Goal: Task Accomplishment & Management: Use online tool/utility

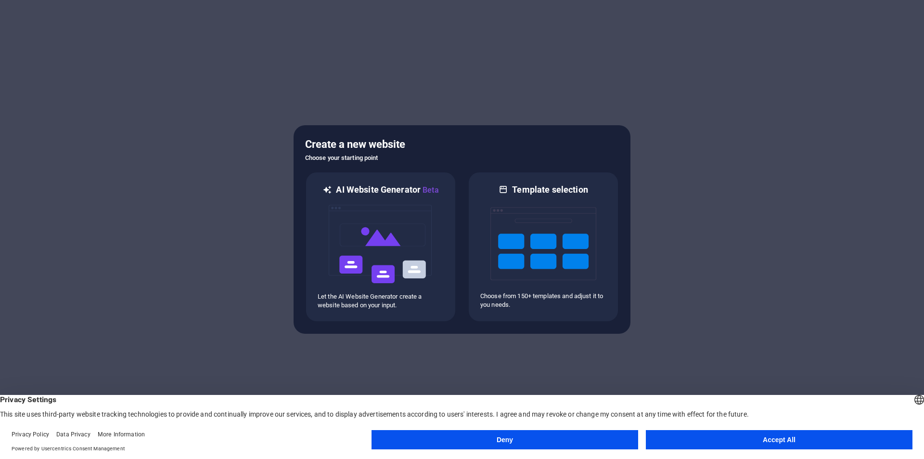
click at [715, 439] on button "Accept All" at bounding box center [779, 439] width 267 height 19
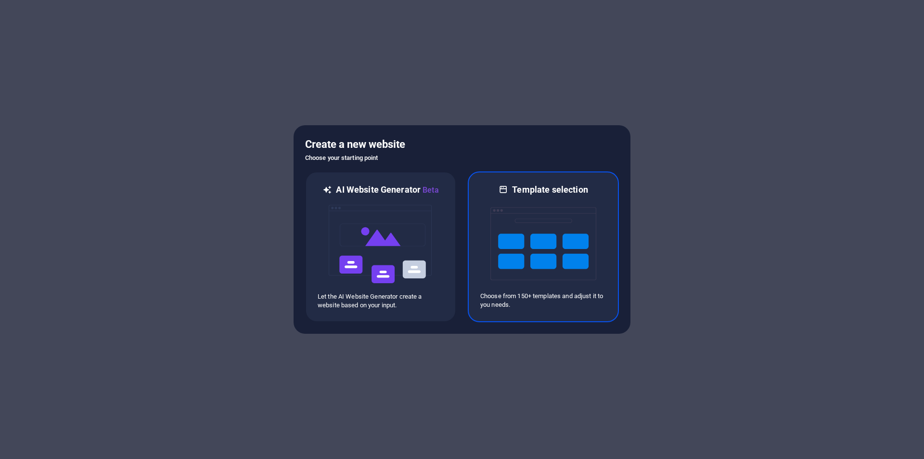
click at [503, 231] on img at bounding box center [544, 243] width 106 height 96
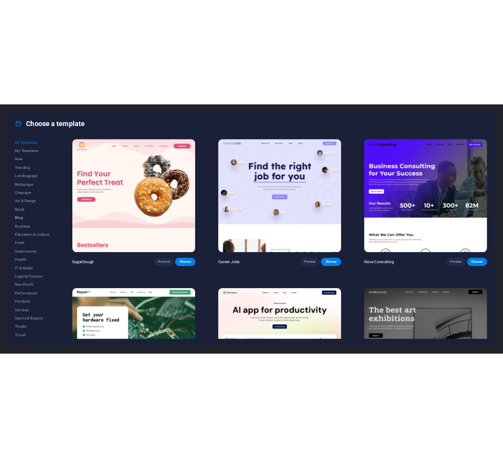
scroll to position [16, 0]
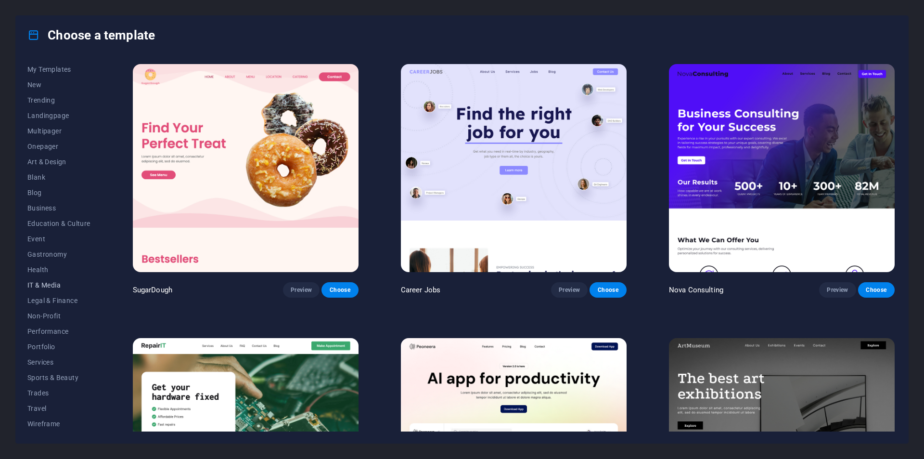
click at [51, 279] on button "IT & Media" at bounding box center [58, 284] width 63 height 15
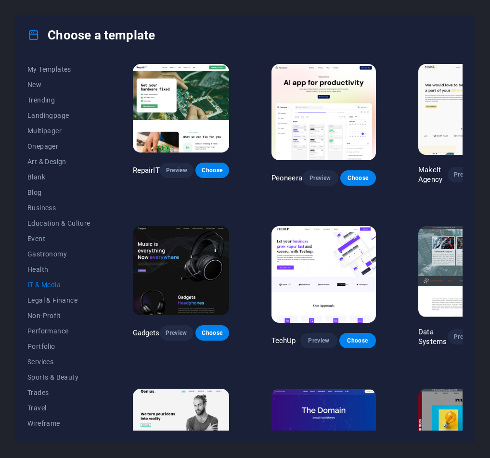
click at [0, 327] on div "Choose a template All Templates My Templates New Trending Landingpage Multipage…" at bounding box center [245, 229] width 490 height 458
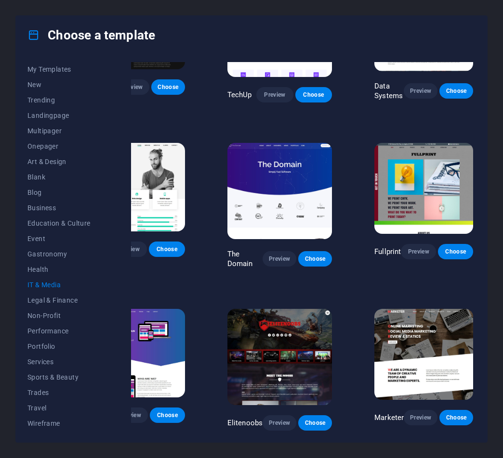
scroll to position [250, 0]
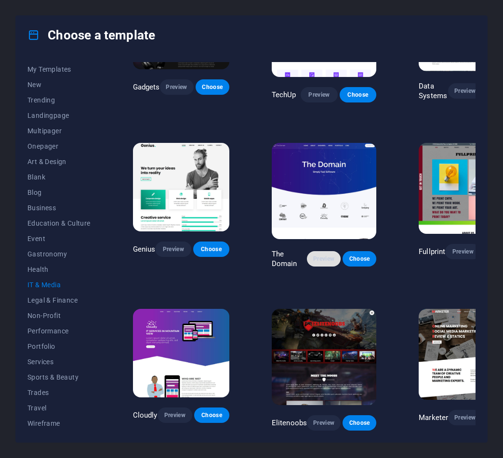
click at [318, 255] on span "Preview" at bounding box center [323, 259] width 18 height 8
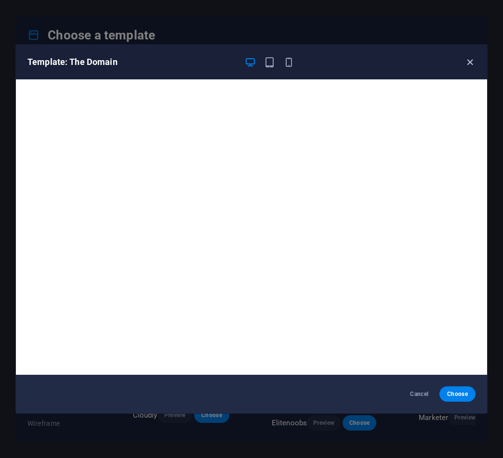
click at [471, 66] on icon "button" at bounding box center [469, 62] width 11 height 11
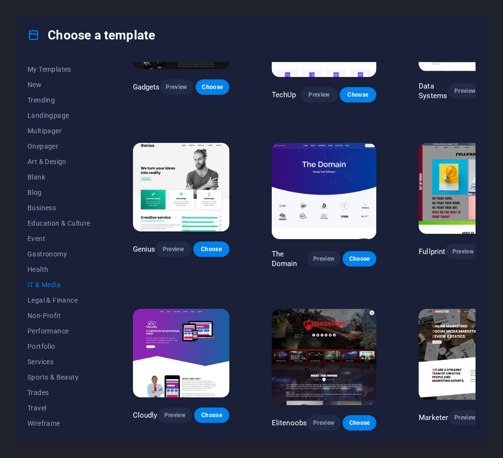
scroll to position [106, 0]
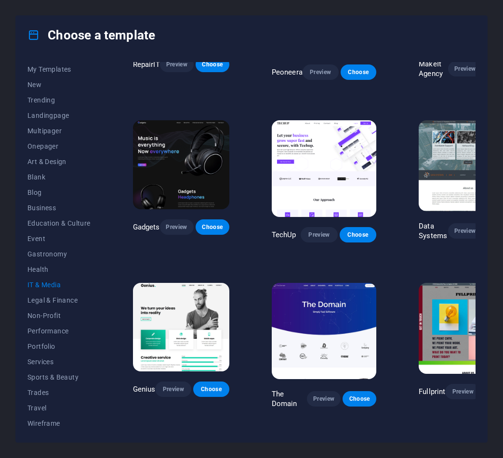
click at [316, 155] on img at bounding box center [324, 168] width 104 height 96
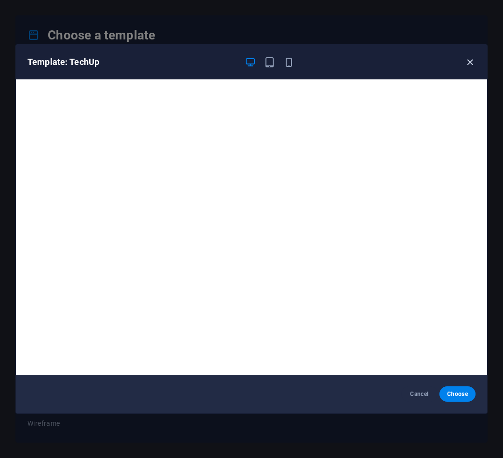
click at [467, 60] on icon "button" at bounding box center [469, 62] width 11 height 11
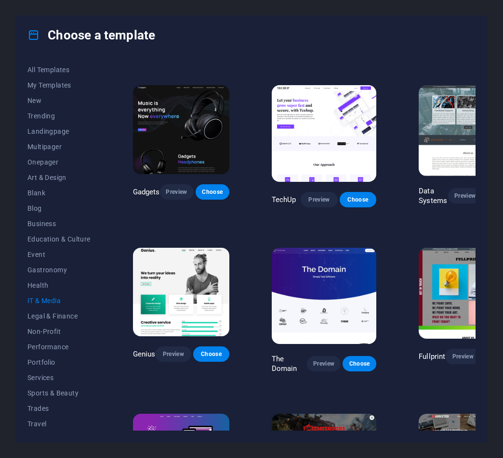
scroll to position [144, 0]
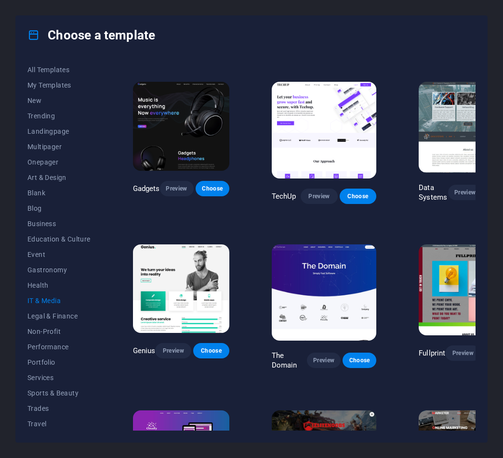
click at [317, 259] on img at bounding box center [324, 293] width 104 height 96
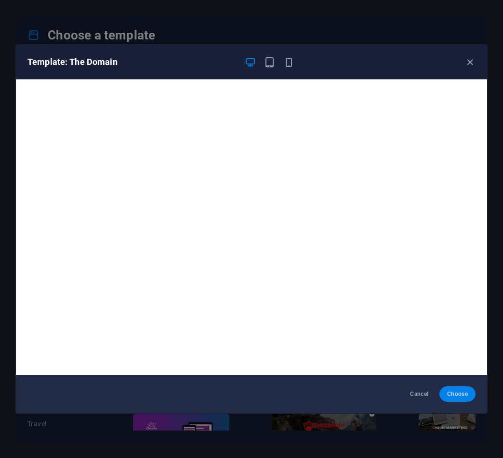
click at [461, 395] on span "Choose" at bounding box center [457, 394] width 21 height 8
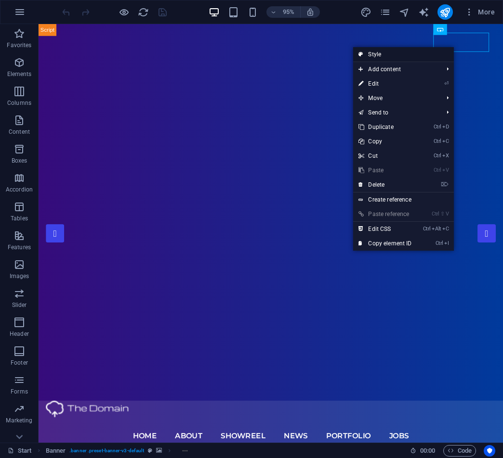
click at [410, 51] on link "Style" at bounding box center [402, 54] width 101 height 14
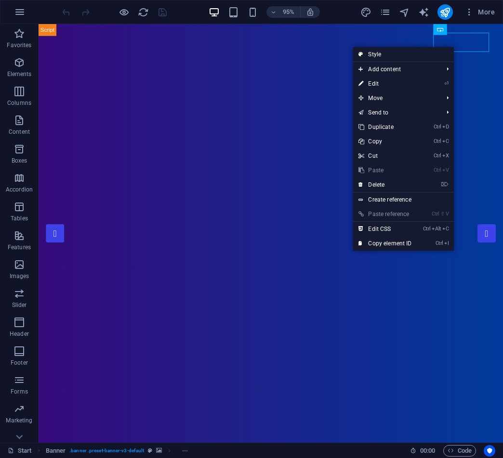
select select "rem"
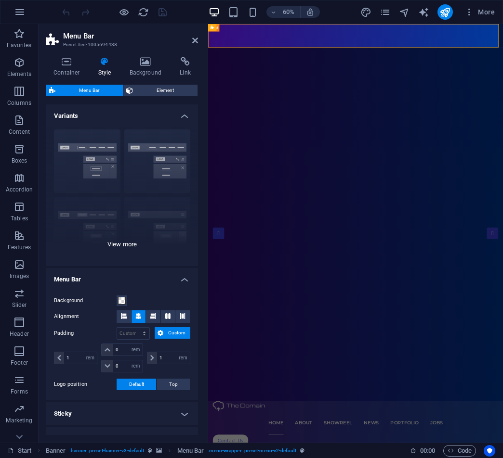
click at [121, 247] on div "Border Centered Default Fixed Loki Trigger Wide XXL" at bounding box center [122, 194] width 152 height 144
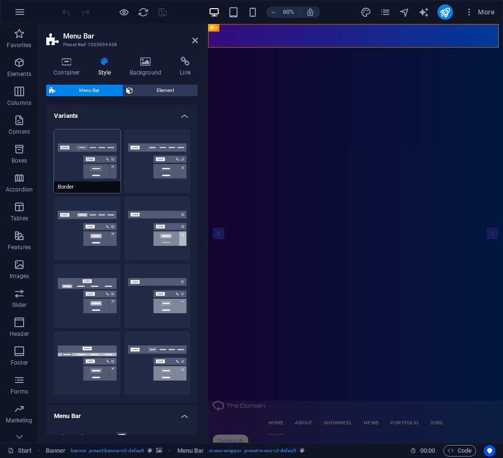
click at [105, 172] on button "Border" at bounding box center [87, 162] width 66 height 64
type input "1"
select select "rem"
type input "1"
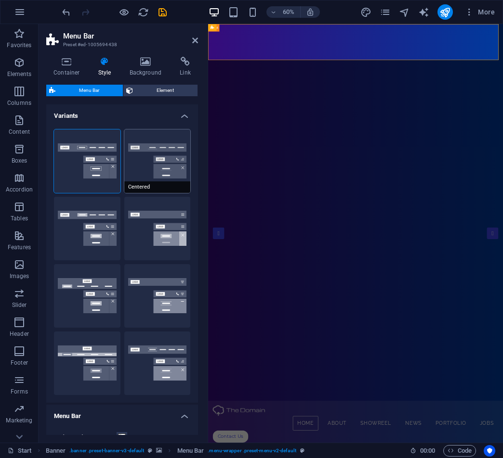
click at [145, 166] on button "Centered" at bounding box center [157, 162] width 66 height 64
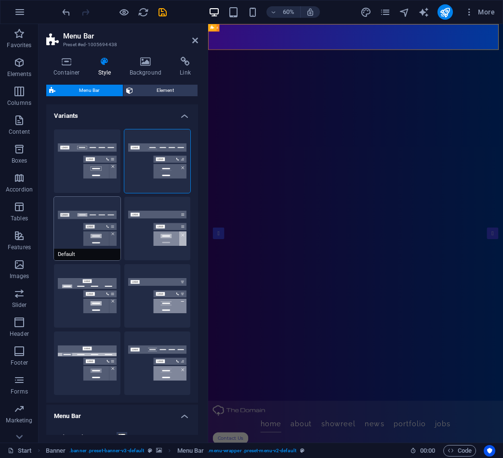
click at [88, 242] on button "Default" at bounding box center [87, 229] width 66 height 64
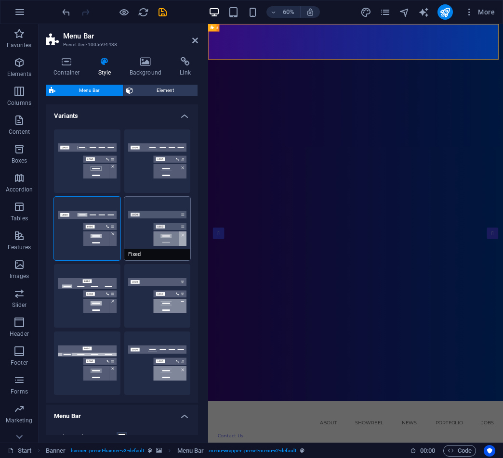
click at [144, 243] on button "Fixed" at bounding box center [157, 229] width 66 height 64
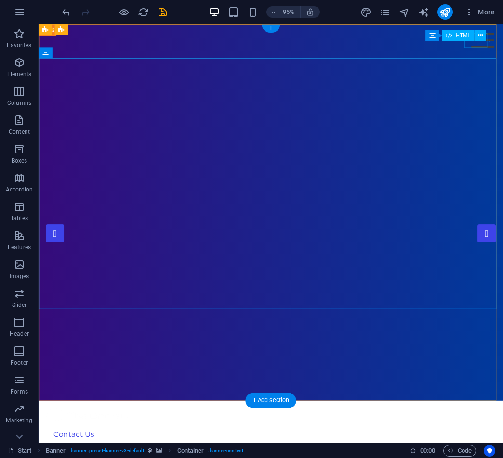
click at [493, 43] on div "Menu" at bounding box center [505, 41] width 24 height 15
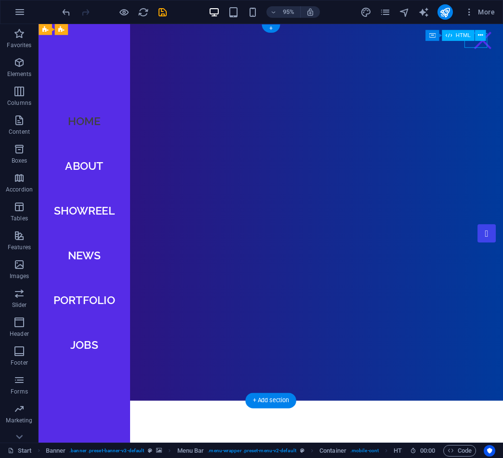
click at [493, 43] on div "Menu" at bounding box center [505, 41] width 24 height 15
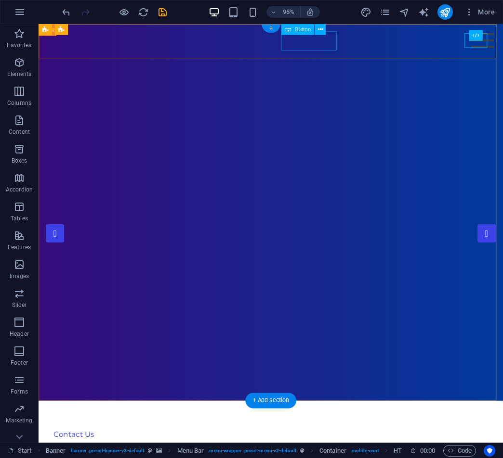
click at [315, 446] on div "Contact Us" at bounding box center [282, 456] width 473 height 20
click at [299, 31] on span "Button" at bounding box center [303, 29] width 16 height 5
click at [324, 446] on div "Contact Us" at bounding box center [282, 456] width 473 height 20
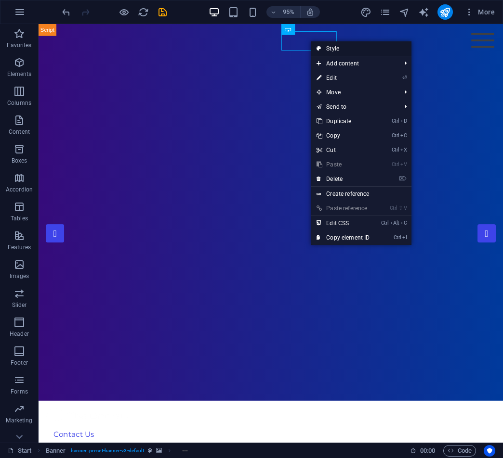
click at [330, 47] on link "Style" at bounding box center [361, 48] width 101 height 14
select select "rem"
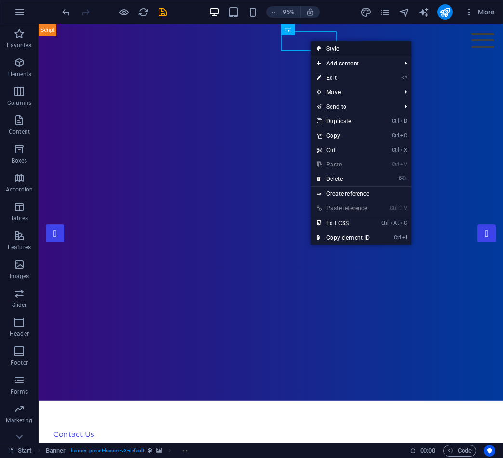
select select "rem"
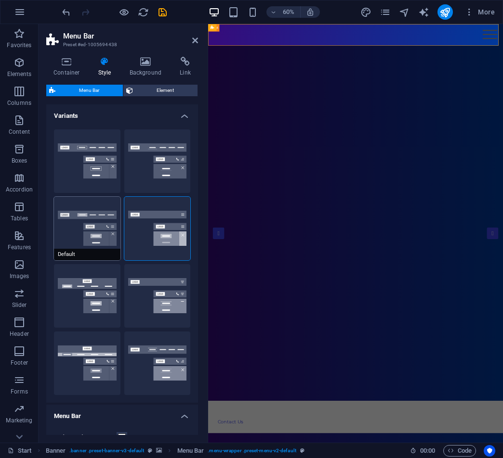
click at [81, 221] on button "Default" at bounding box center [87, 229] width 66 height 64
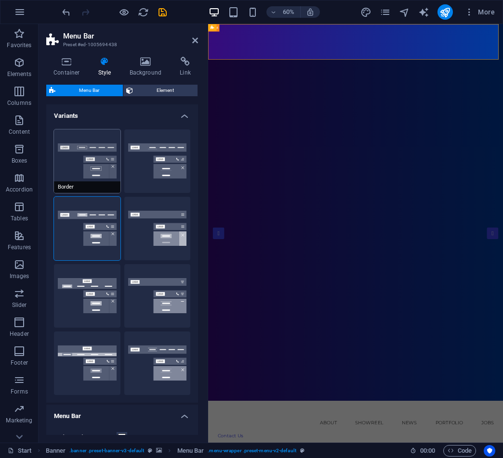
click at [97, 156] on button "Border" at bounding box center [87, 162] width 66 height 64
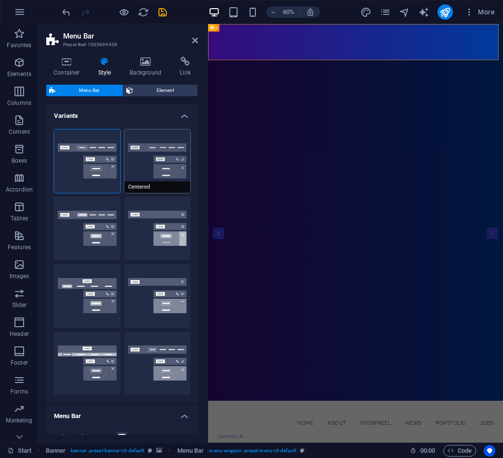
click at [151, 156] on button "Centered" at bounding box center [157, 162] width 66 height 64
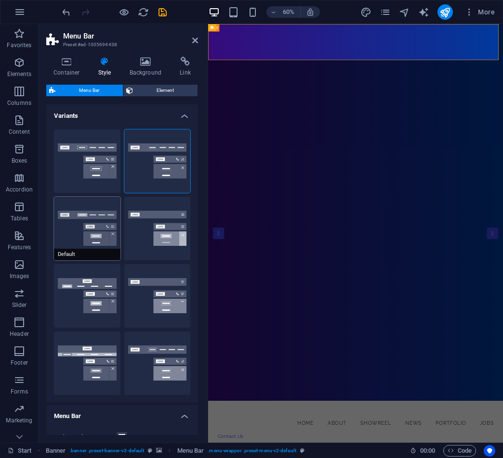
click at [117, 214] on button "Default" at bounding box center [87, 229] width 66 height 64
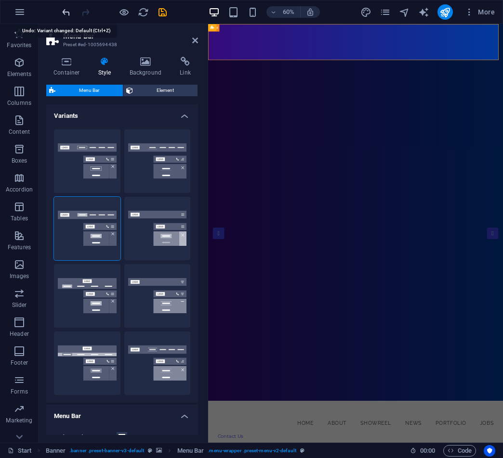
click at [67, 13] on icon "undo" at bounding box center [66, 12] width 11 height 11
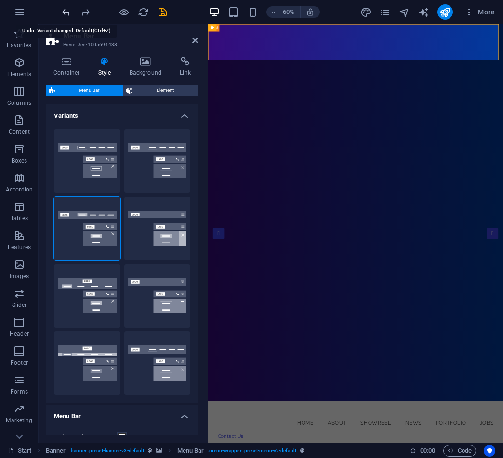
click at [67, 13] on icon "undo" at bounding box center [66, 12] width 11 height 11
select select "DISABLED_OPTION_VALUE"
type input "0"
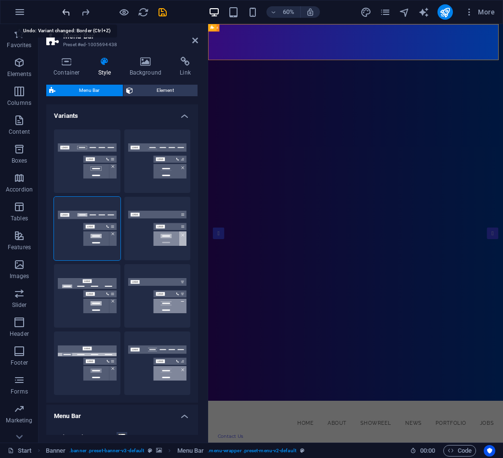
type input "0"
click at [67, 13] on div at bounding box center [114, 11] width 108 height 15
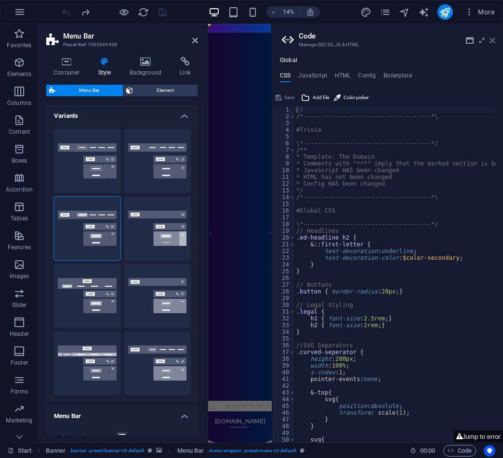
click at [494, 44] on icon at bounding box center [492, 41] width 6 height 8
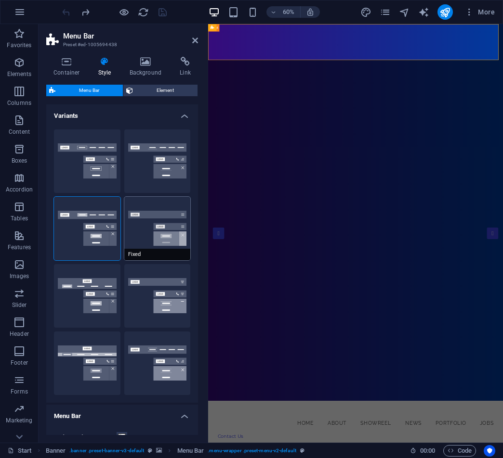
click at [156, 234] on button "Fixed" at bounding box center [157, 229] width 66 height 64
type input "1"
select select "rem"
type input "1"
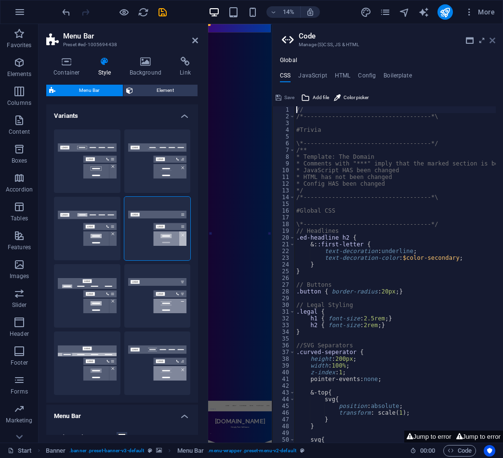
click at [489, 43] on icon at bounding box center [492, 41] width 6 height 8
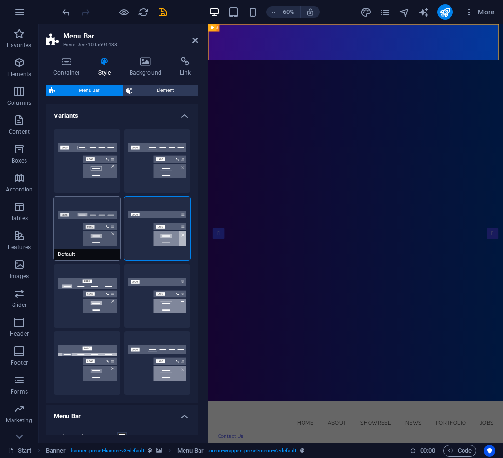
click at [99, 247] on button "Default" at bounding box center [87, 229] width 66 height 64
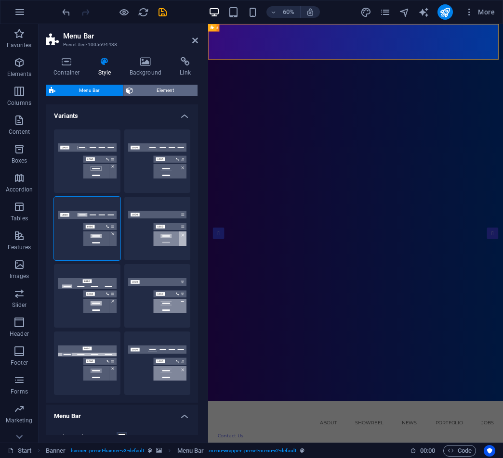
click at [153, 93] on span "Element" at bounding box center [165, 91] width 59 height 12
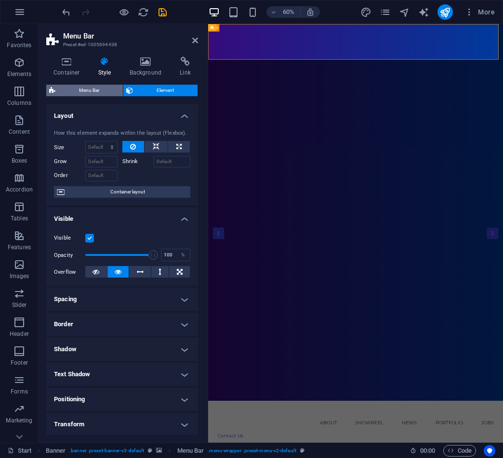
click at [90, 91] on span "Menu Bar" at bounding box center [89, 91] width 62 height 12
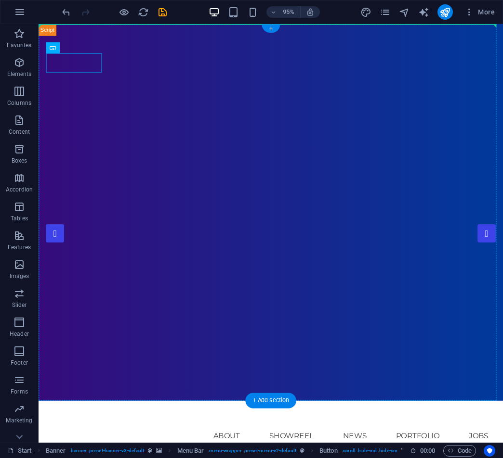
drag, startPoint x: 81, startPoint y: 65, endPoint x: 196, endPoint y: 46, distance: 116.2
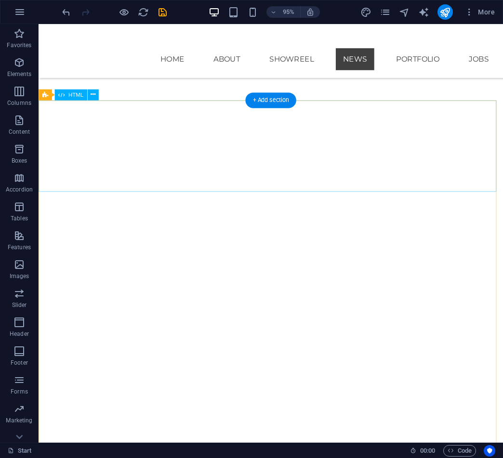
scroll to position [4499, 0]
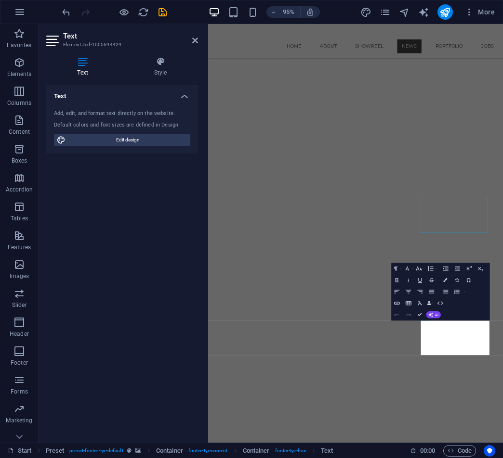
scroll to position [4447, 0]
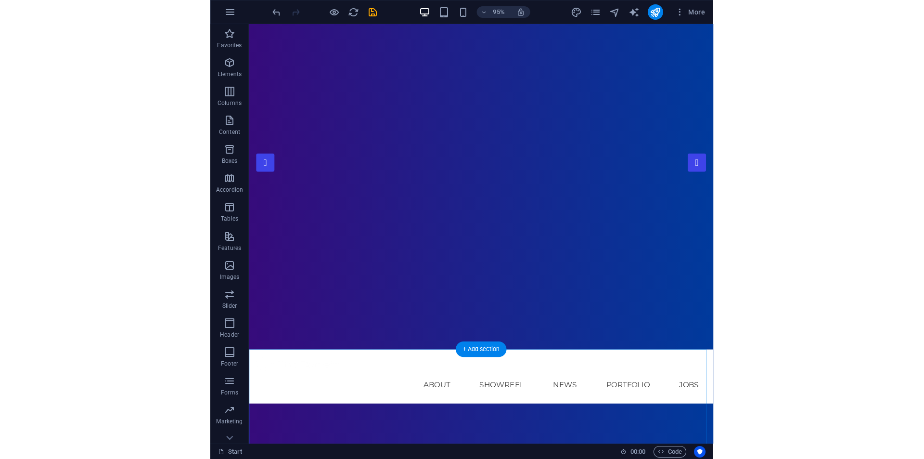
scroll to position [0, 0]
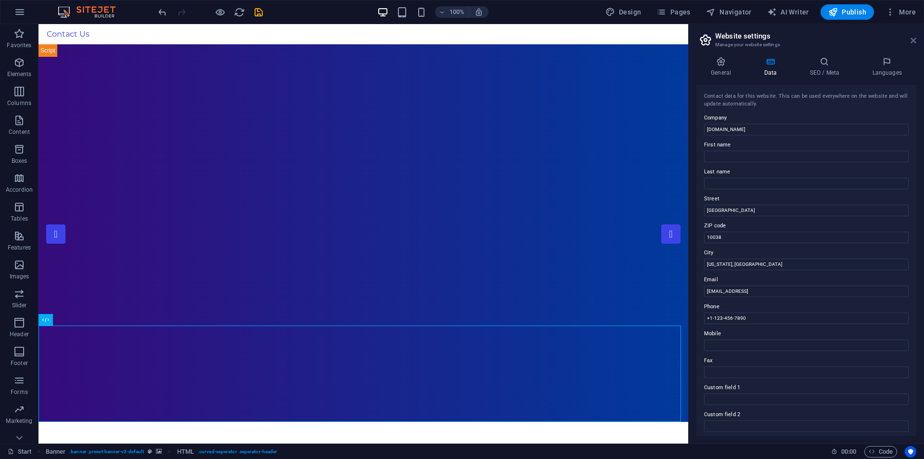
click at [502, 39] on icon at bounding box center [914, 41] width 6 height 8
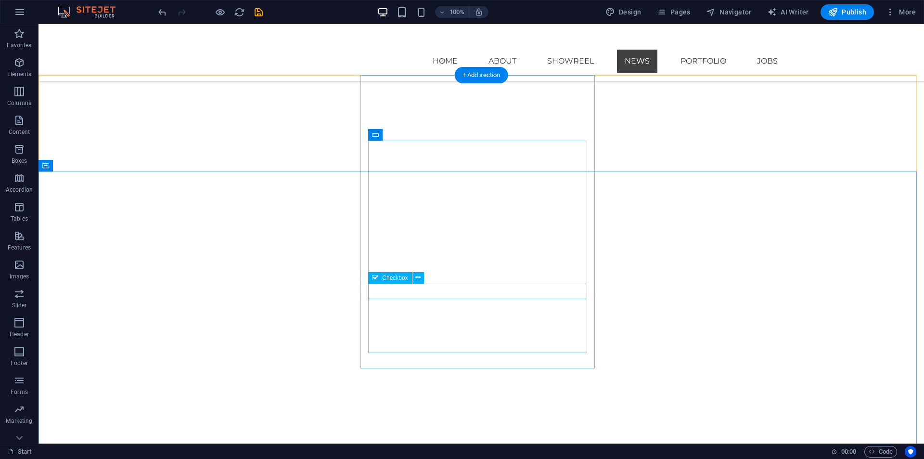
scroll to position [4632, 0]
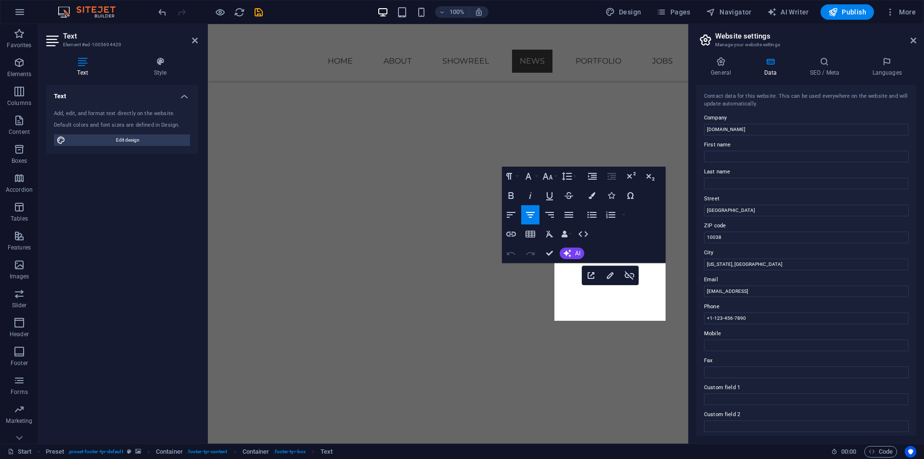
click at [502, 297] on input "4ebf453f791d2c0635dc5577f7e2b7@cpanel.local" at bounding box center [806, 291] width 205 height 12
click at [502, 292] on input "4ebf453f791d2c0635dc5577f7e2b7@cpanel.local" at bounding box center [806, 291] width 205 height 12
drag, startPoint x: 834, startPoint y: 292, endPoint x: 701, endPoint y: 296, distance: 133.4
click at [502, 296] on div "Contact data for this website. This can be used everywhere on the website and w…" at bounding box center [807, 260] width 220 height 351
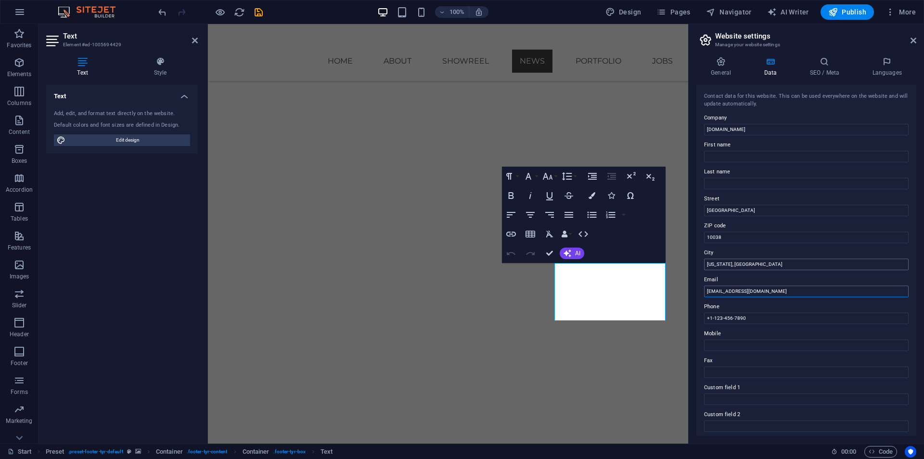
type input "[EMAIL_ADDRESS][DOMAIN_NAME]"
click at [502, 266] on input "[US_STATE], [GEOGRAPHIC_DATA]" at bounding box center [806, 265] width 205 height 12
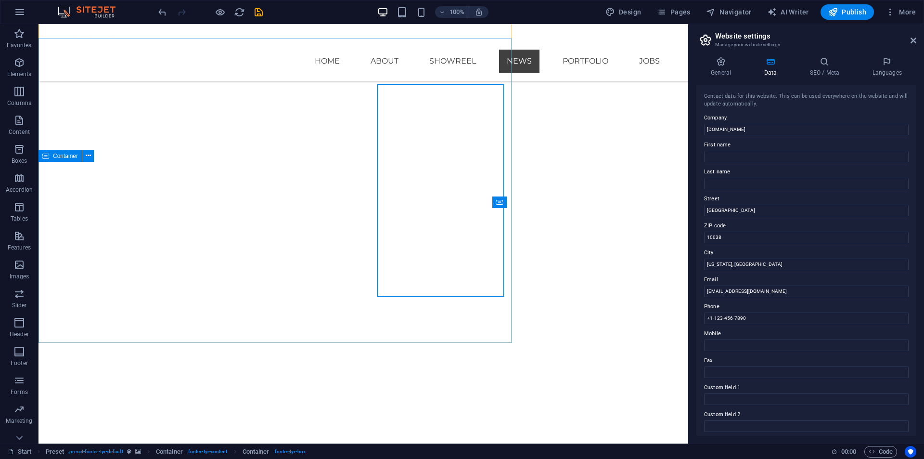
scroll to position [4632, 0]
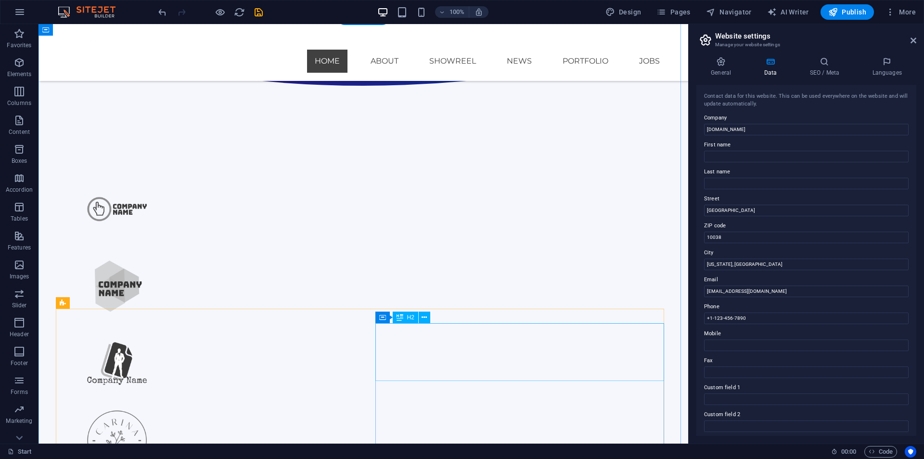
scroll to position [540, 0]
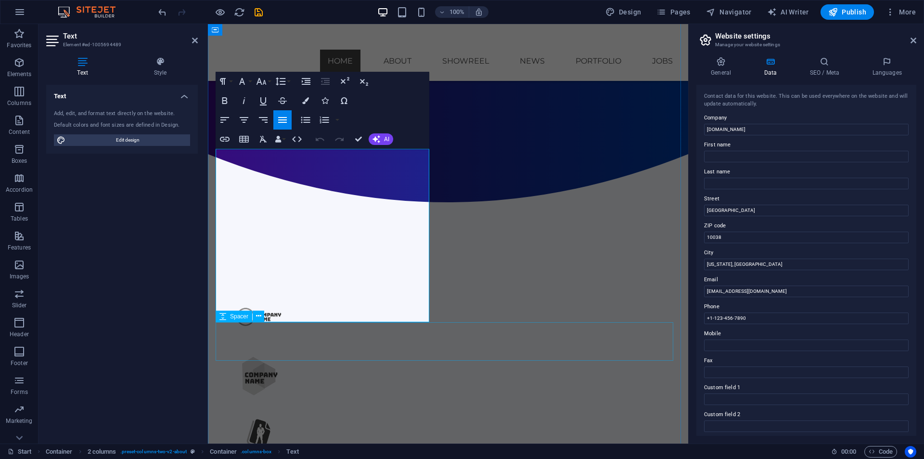
scroll to position [664, 0]
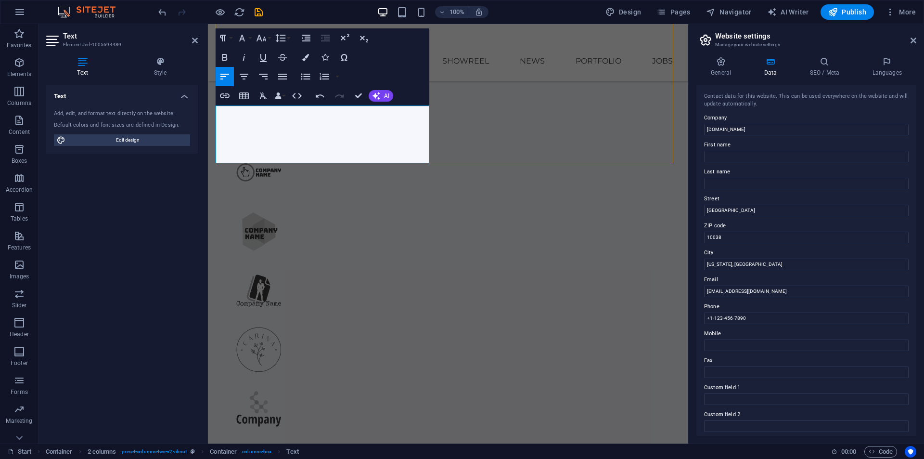
click at [171, 187] on div "Text Add, edit, and format text directly on the website. Default colors and fon…" at bounding box center [122, 260] width 152 height 351
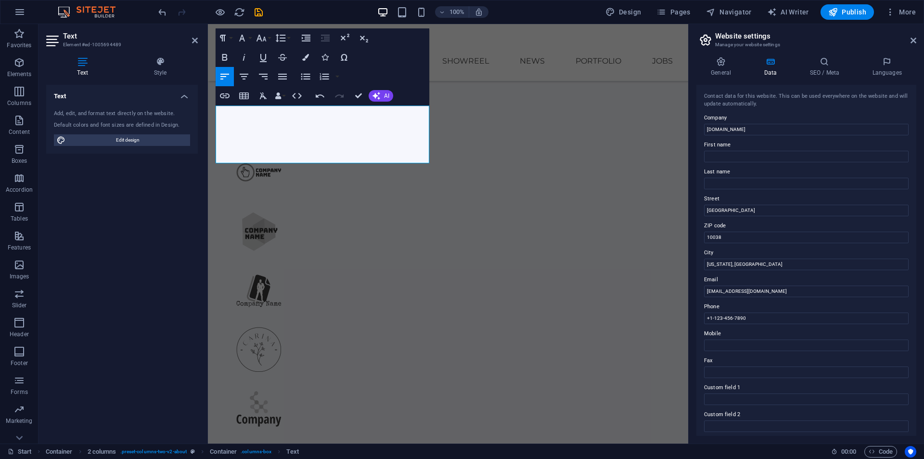
click at [226, 73] on icon "button" at bounding box center [225, 77] width 12 height 12
click at [228, 59] on icon "button" at bounding box center [225, 58] width 12 height 12
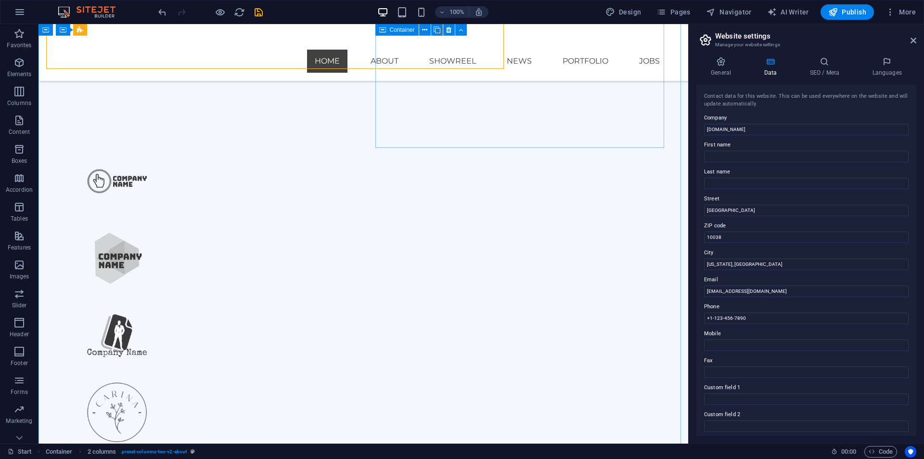
scroll to position [758, 0]
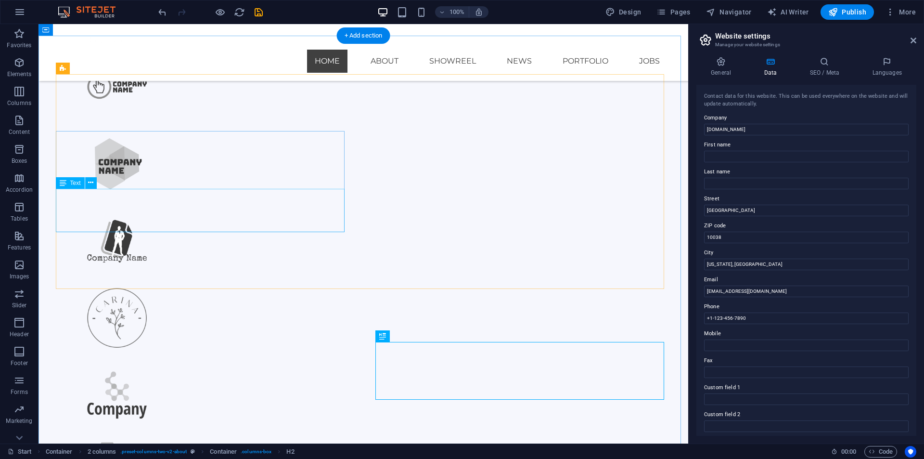
scroll to position [614, 0]
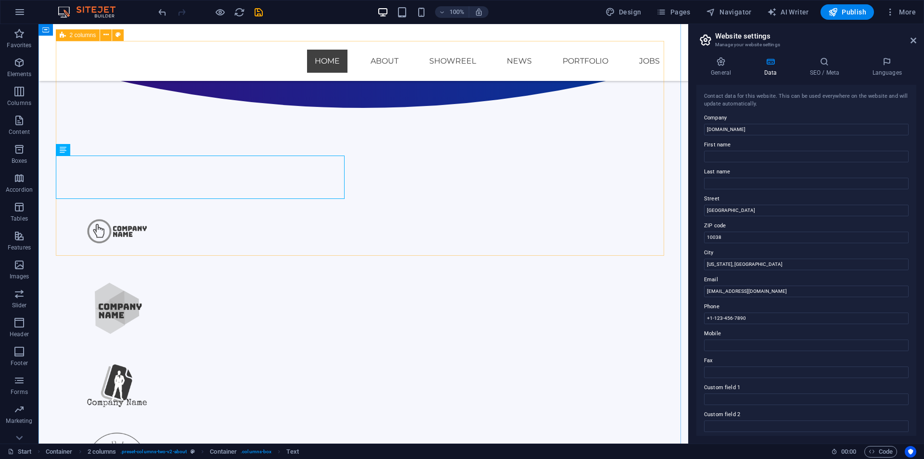
scroll to position [650, 0]
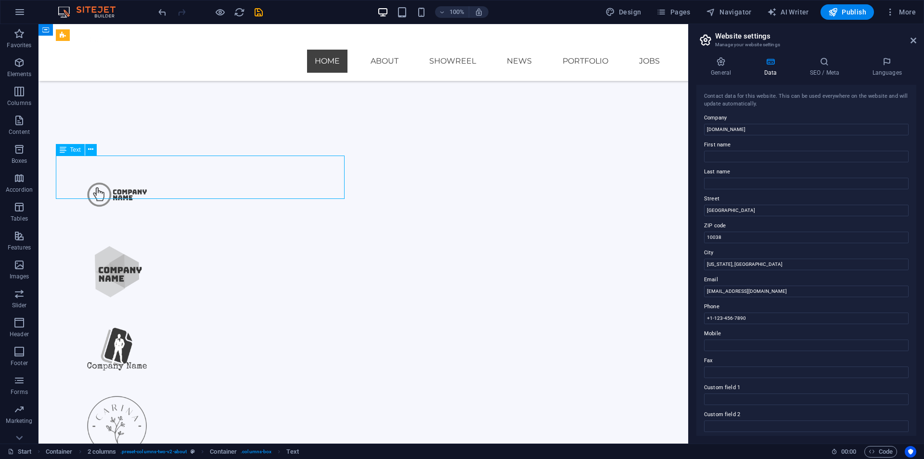
click at [85, 156] on div "Text" at bounding box center [70, 150] width 29 height 12
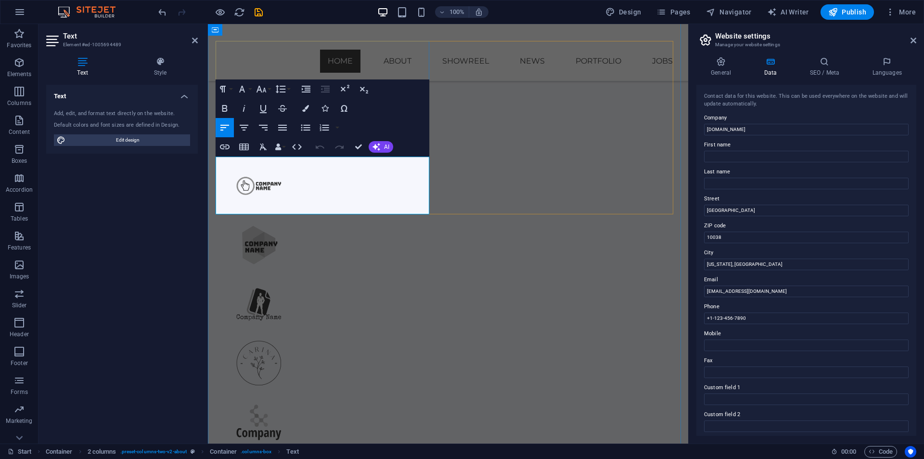
scroll to position [613, 0]
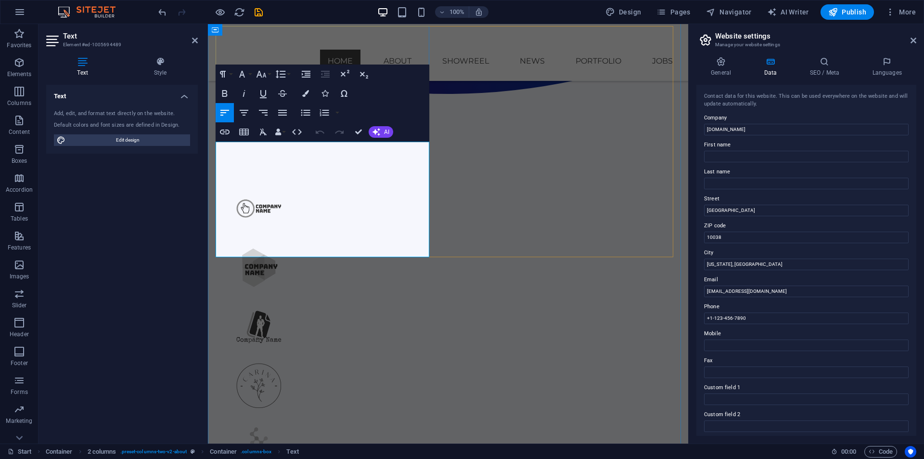
click at [236, 110] on button "Align Center" at bounding box center [244, 112] width 18 height 19
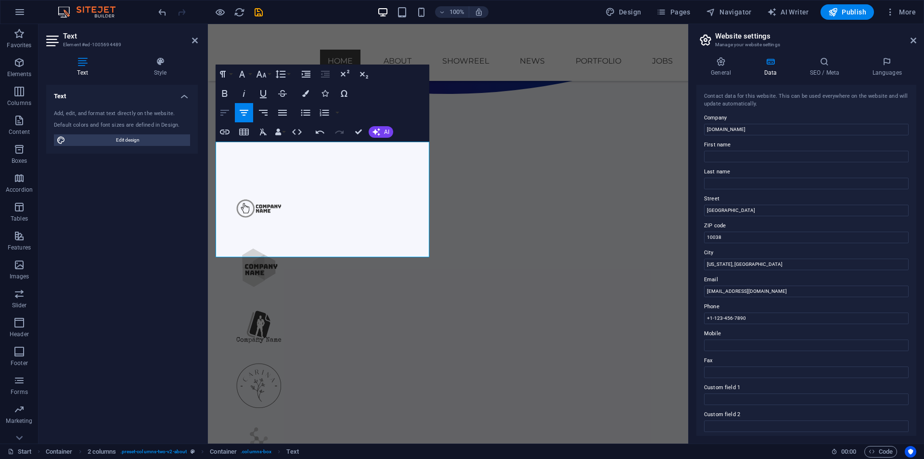
click at [226, 110] on icon "button" at bounding box center [225, 113] width 9 height 6
click at [279, 110] on icon "button" at bounding box center [282, 113] width 9 height 6
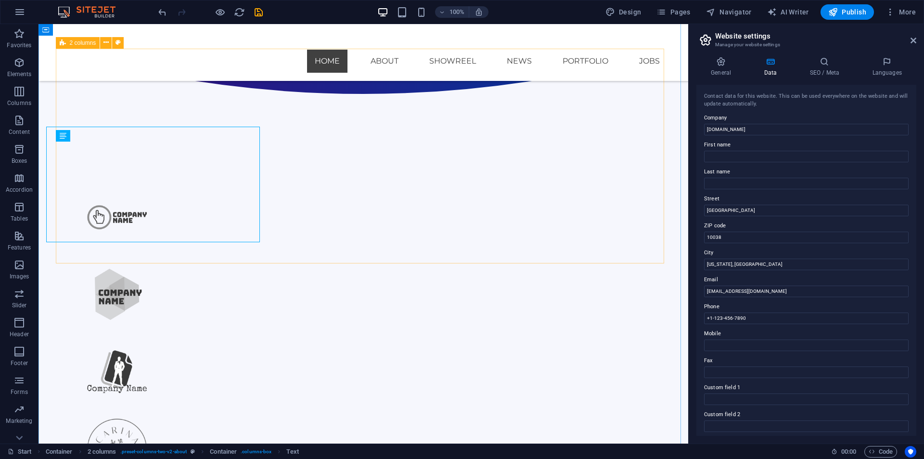
scroll to position [643, 0]
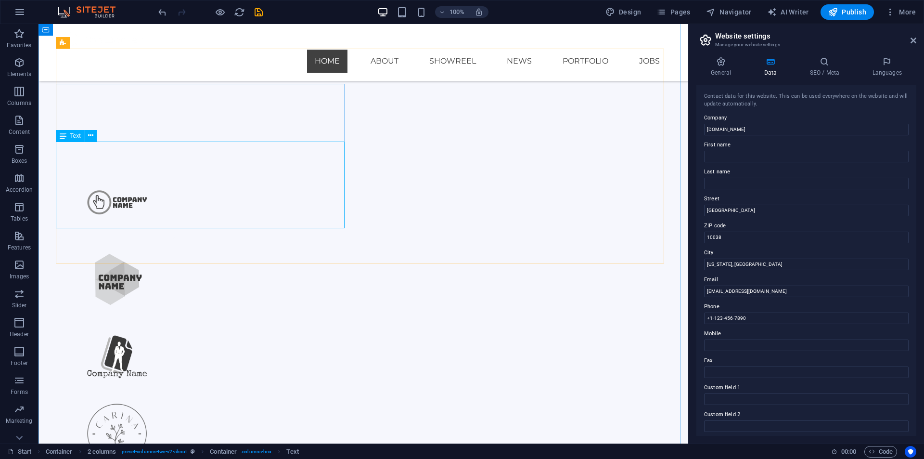
click at [79, 137] on span "Text" at bounding box center [75, 136] width 11 height 6
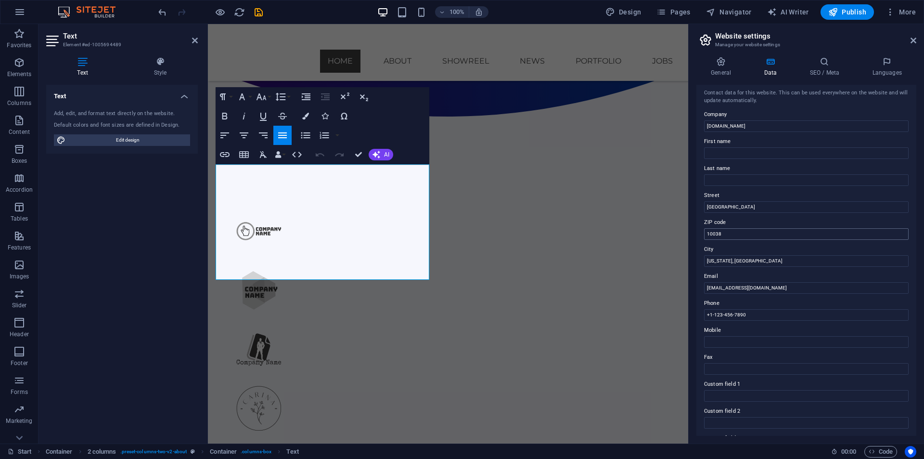
scroll to position [0, 0]
click at [178, 135] on span "Edit design" at bounding box center [127, 140] width 119 height 12
select select "px"
select select "300"
select select "px"
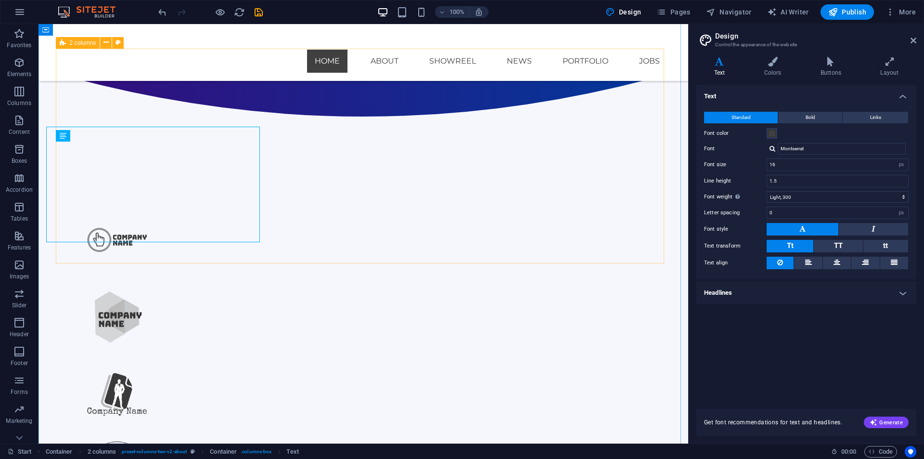
scroll to position [643, 0]
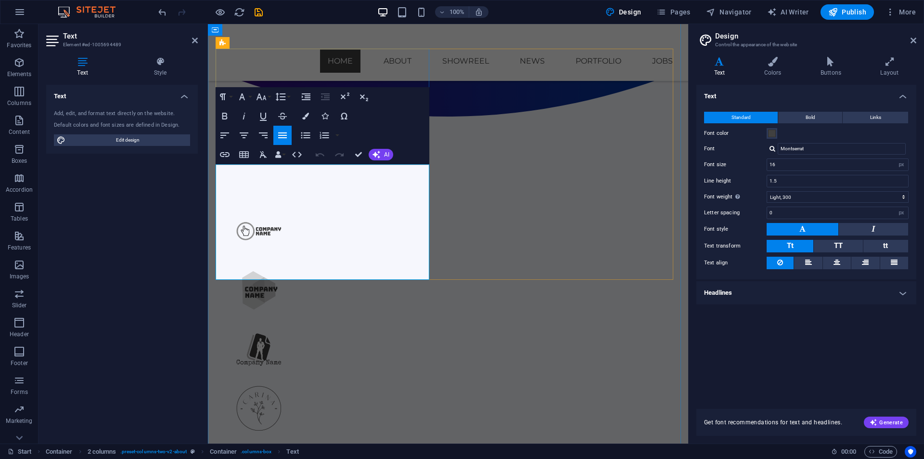
click at [267, 156] on icon "button" at bounding box center [264, 155] width 12 height 12
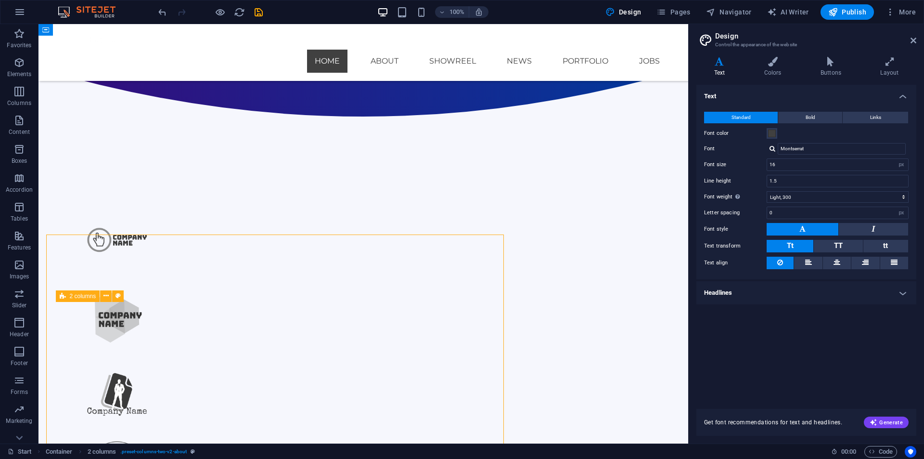
scroll to position [643, 0]
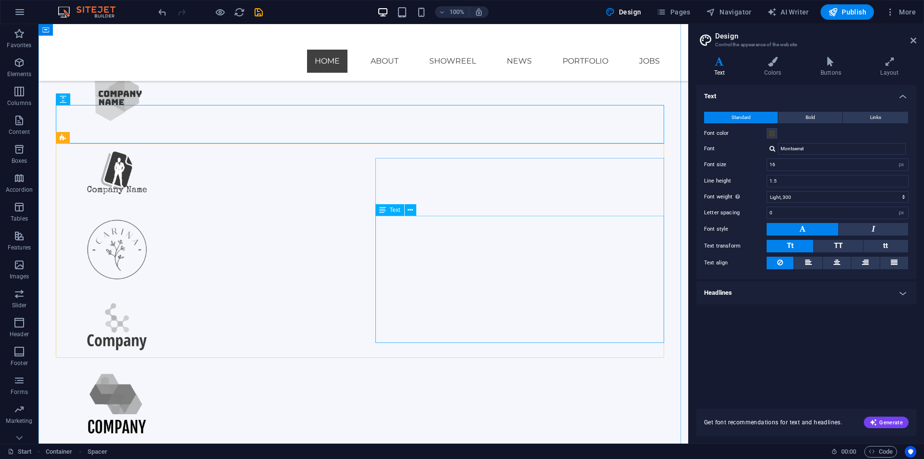
scroll to position [835, 0]
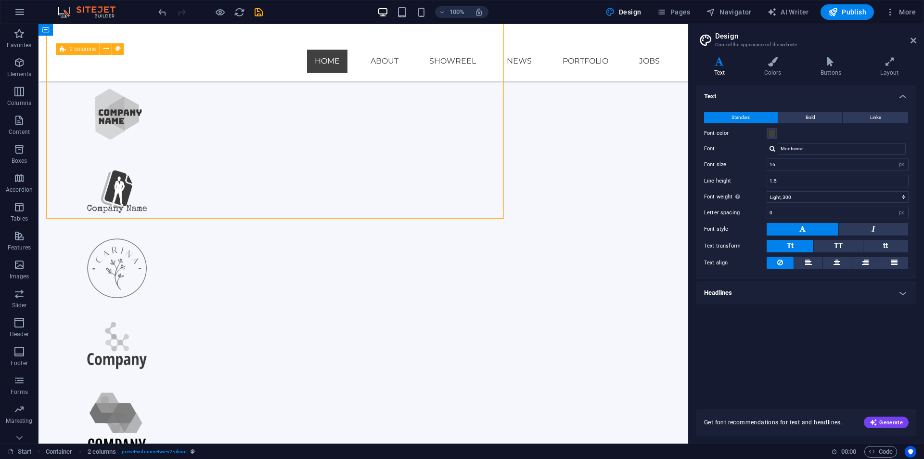
scroll to position [890, 0]
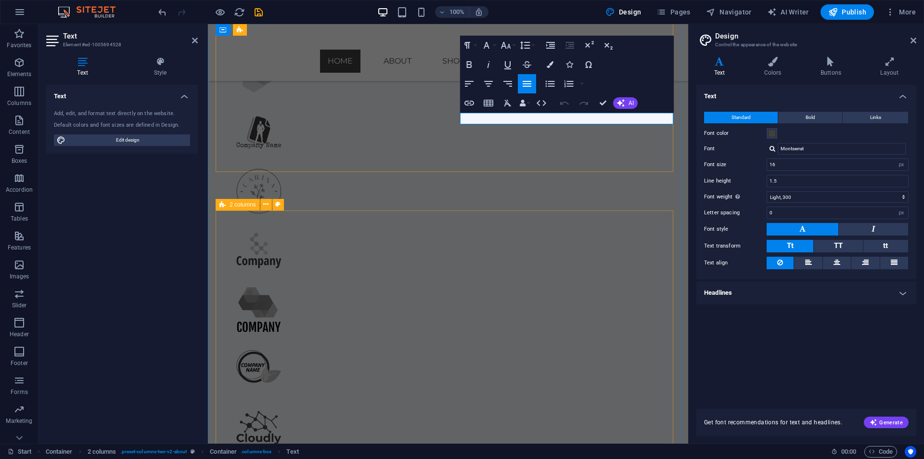
scroll to position [869, 0]
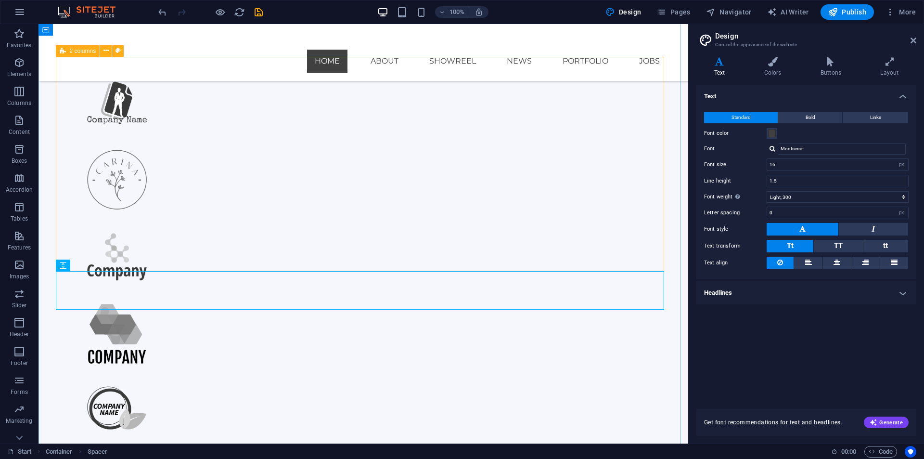
scroll to position [800, 0]
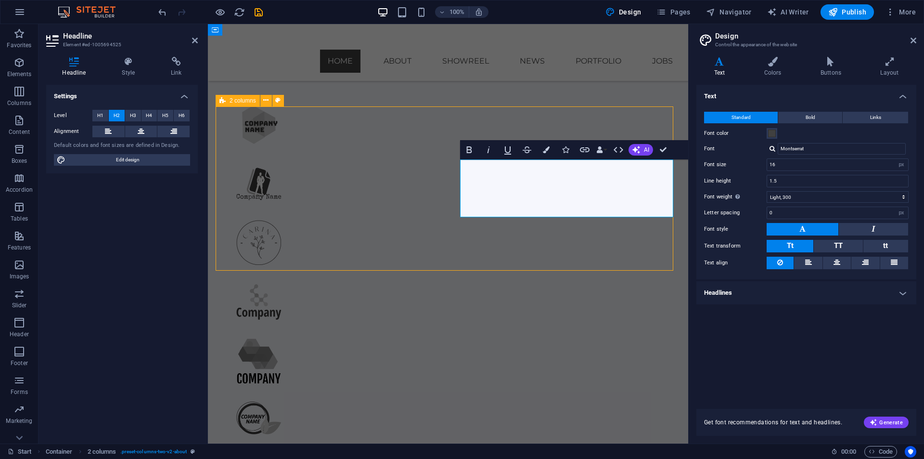
scroll to position [863, 0]
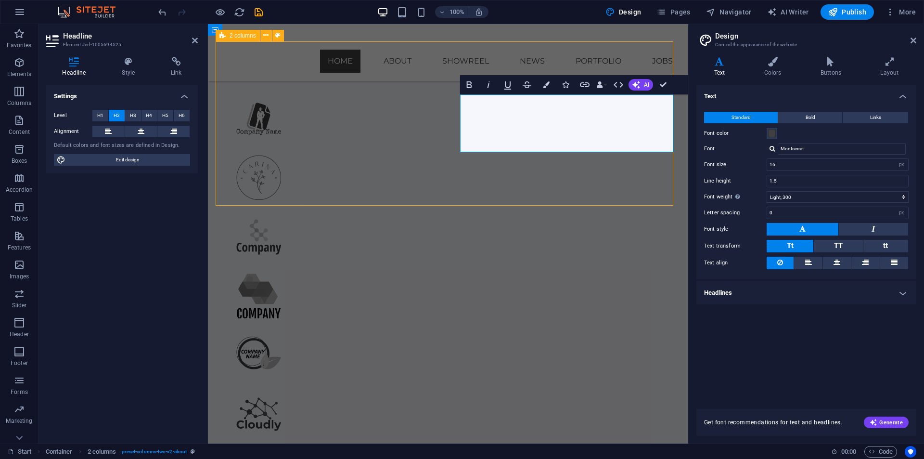
scroll to position [928, 0]
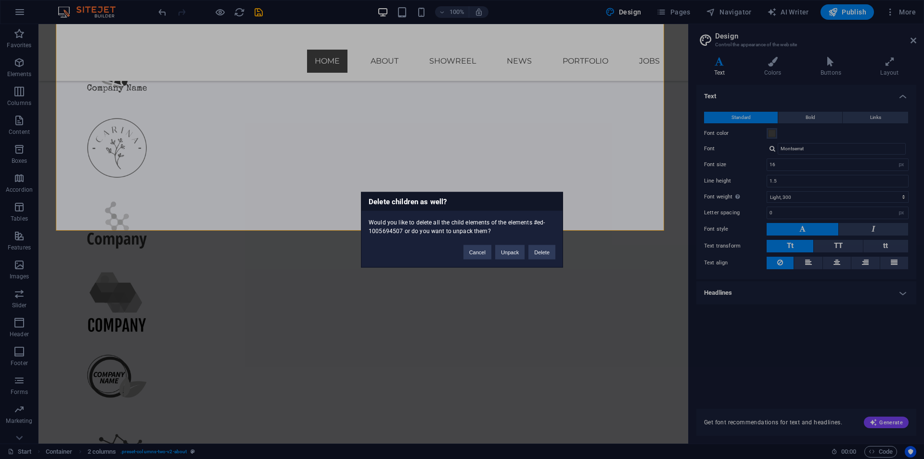
click at [502, 131] on div "Delete children as well? Would you like to delete all the child elements of the…" at bounding box center [462, 229] width 924 height 459
click at [502, 127] on div "Delete children as well? Would you like to delete all the child elements of the…" at bounding box center [462, 229] width 924 height 459
click at [471, 252] on button "Cancel" at bounding box center [478, 252] width 28 height 14
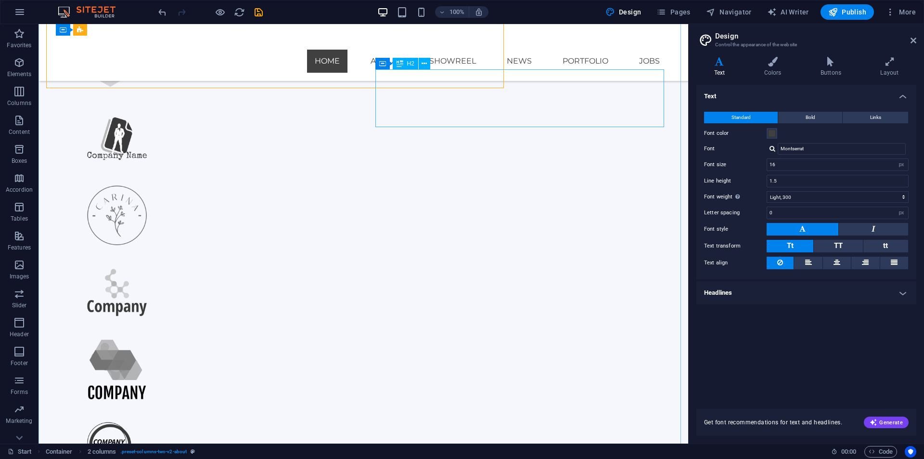
scroll to position [953, 0]
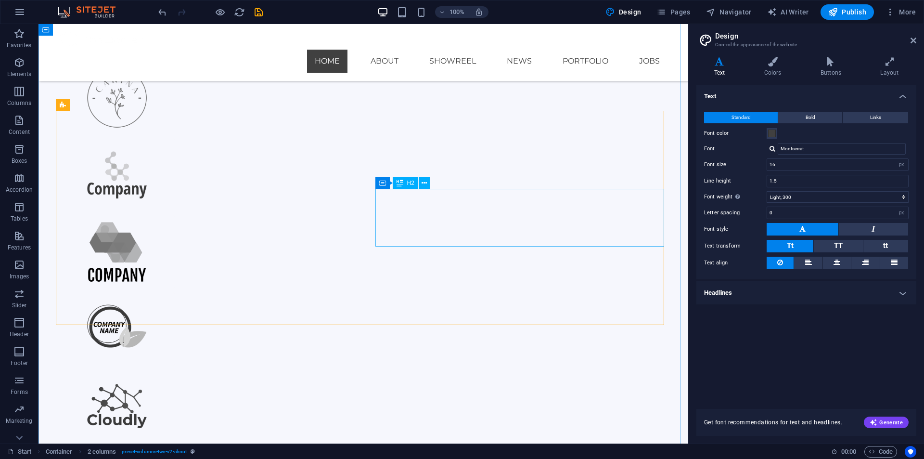
scroll to position [834, 0]
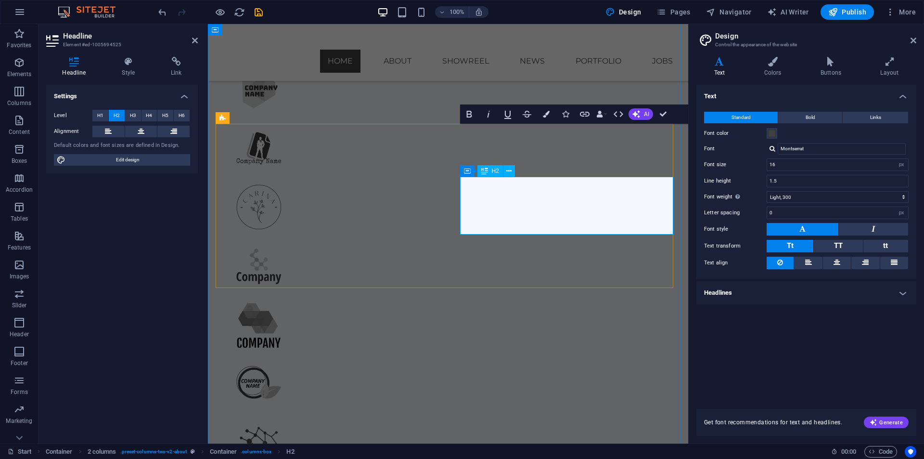
scroll to position [753, 0]
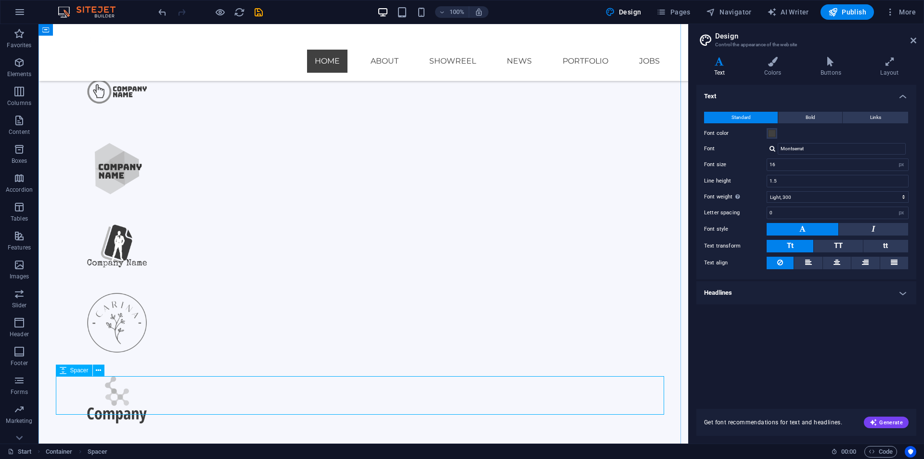
scroll to position [783, 0]
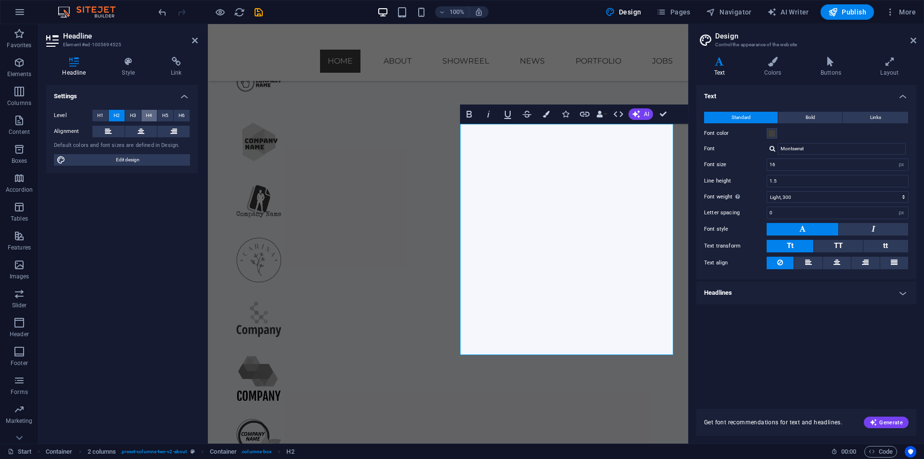
click at [155, 112] on button "H4" at bounding box center [150, 116] width 16 height 12
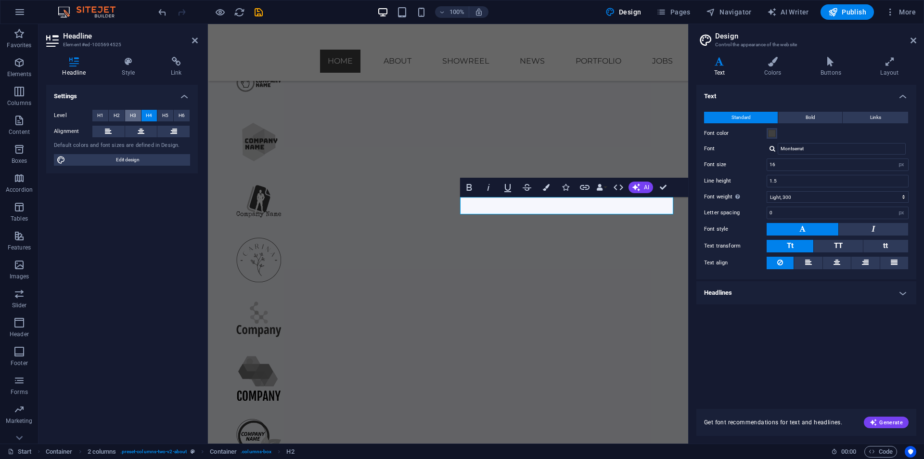
click at [130, 116] on span "H3" at bounding box center [133, 116] width 6 height 12
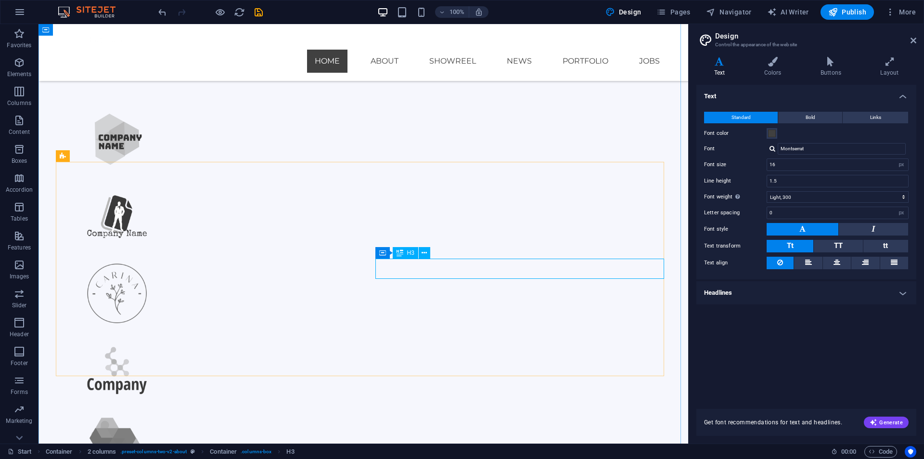
click at [412, 255] on span "H3" at bounding box center [410, 253] width 7 height 6
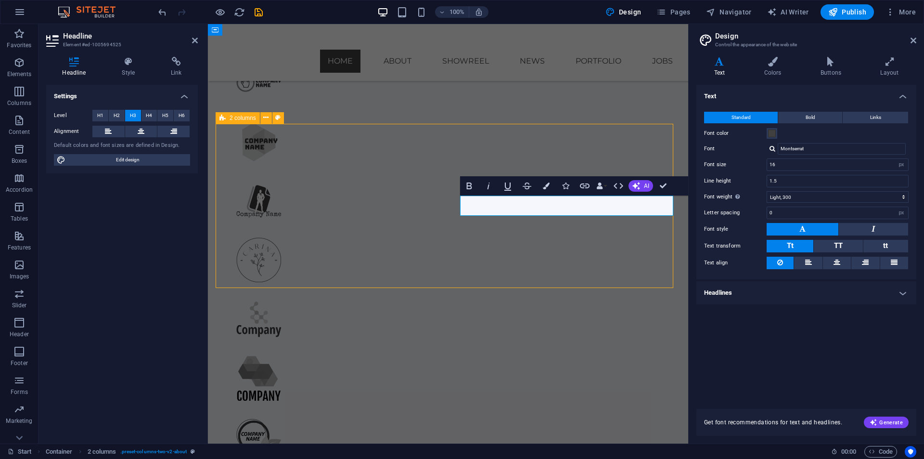
scroll to position [846, 0]
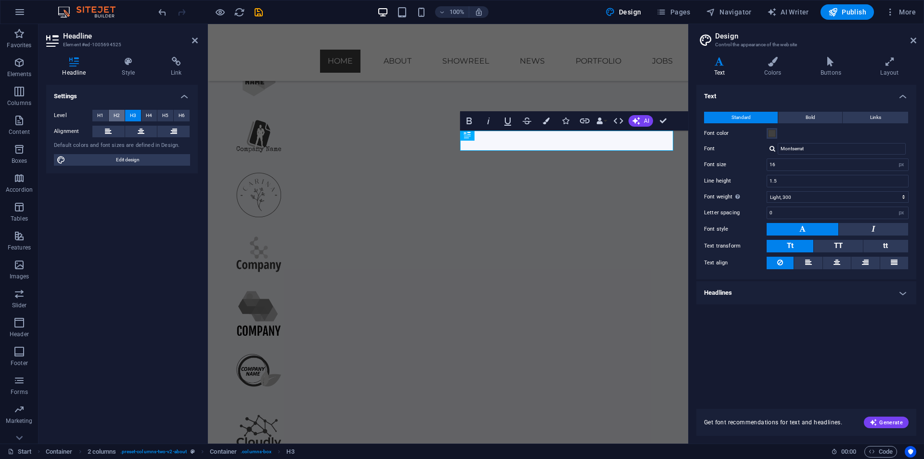
click at [118, 118] on span "H2" at bounding box center [117, 116] width 6 height 12
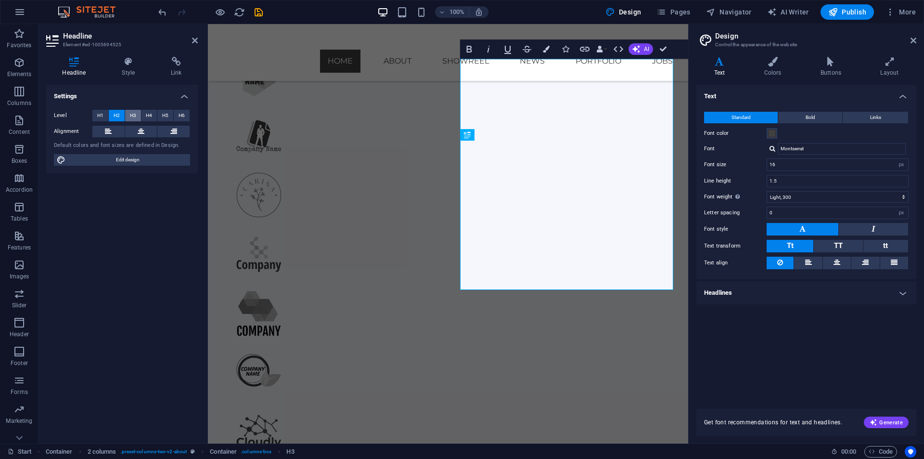
click at [136, 117] on span "H3" at bounding box center [133, 116] width 6 height 12
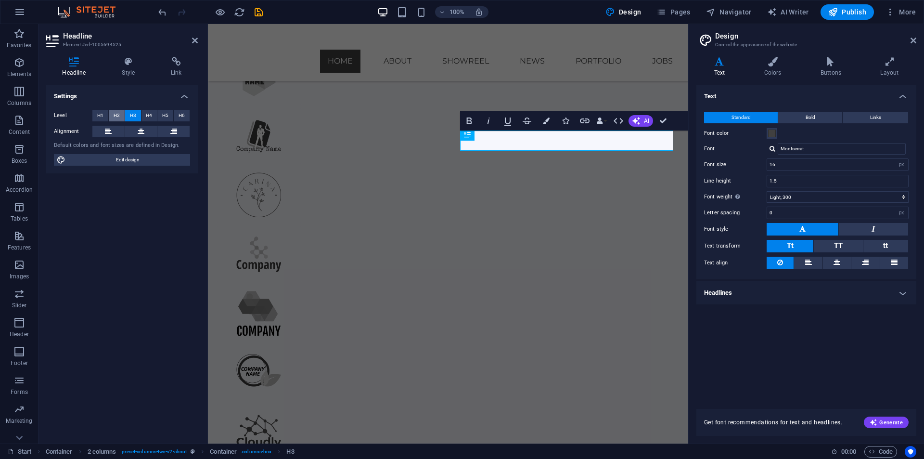
click at [121, 118] on button "H2" at bounding box center [117, 116] width 16 height 12
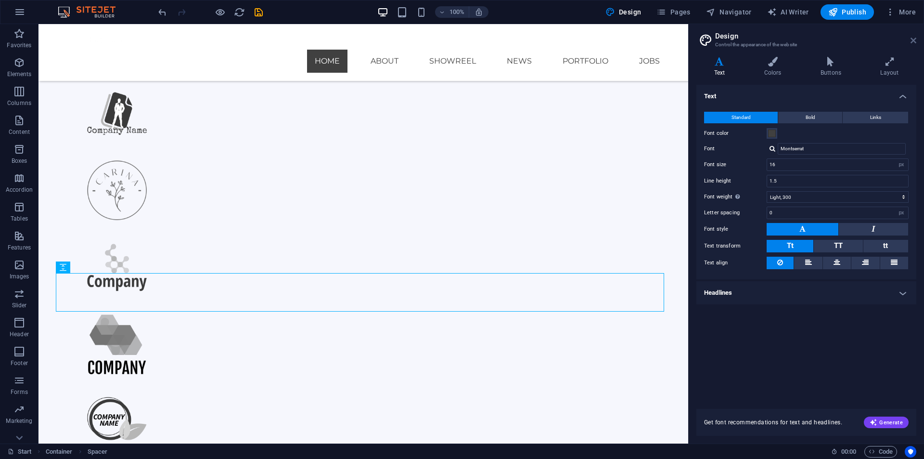
drag, startPoint x: 916, startPoint y: 41, endPoint x: 362, endPoint y: 362, distance: 640.0
click at [502, 41] on icon at bounding box center [914, 41] width 6 height 8
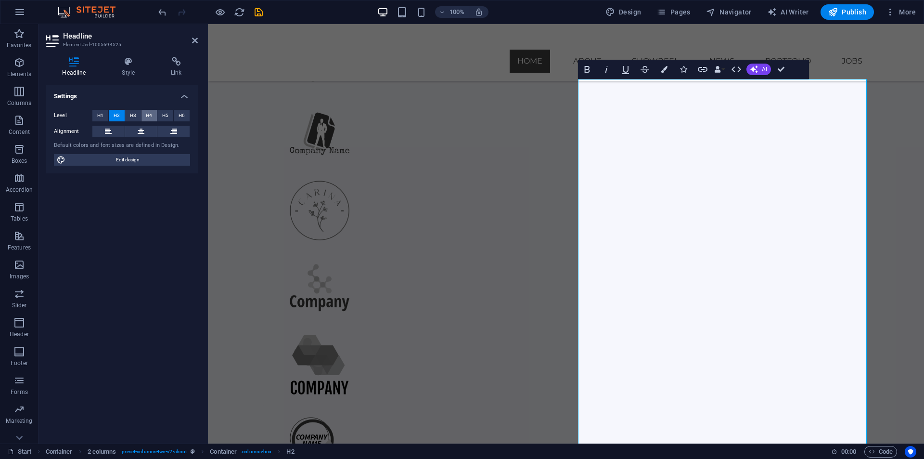
click at [155, 115] on button "H4" at bounding box center [150, 116] width 16 height 12
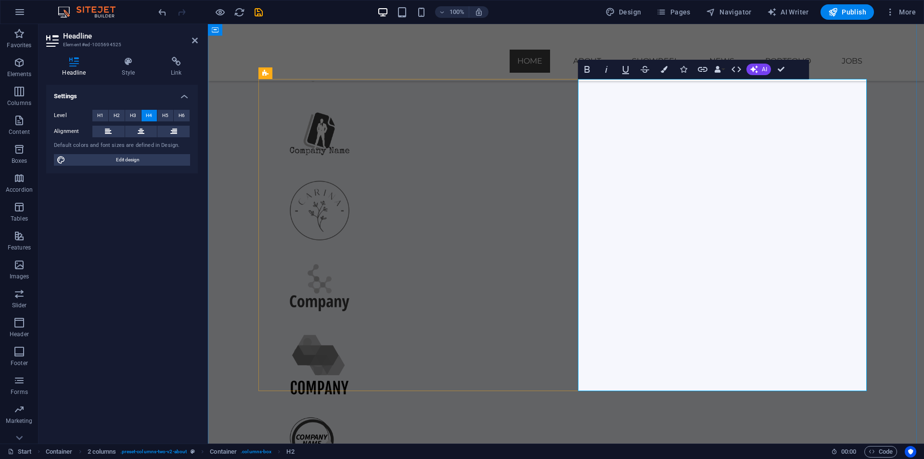
click at [502, 65] on icon "button" at bounding box center [588, 70] width 12 height 12
click at [502, 70] on icon "button" at bounding box center [588, 70] width 12 height 12
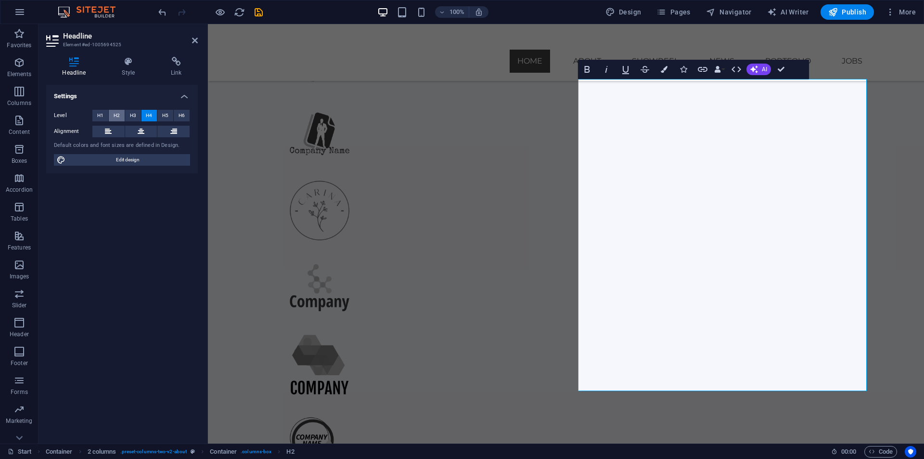
click at [112, 113] on button "H2" at bounding box center [117, 116] width 16 height 12
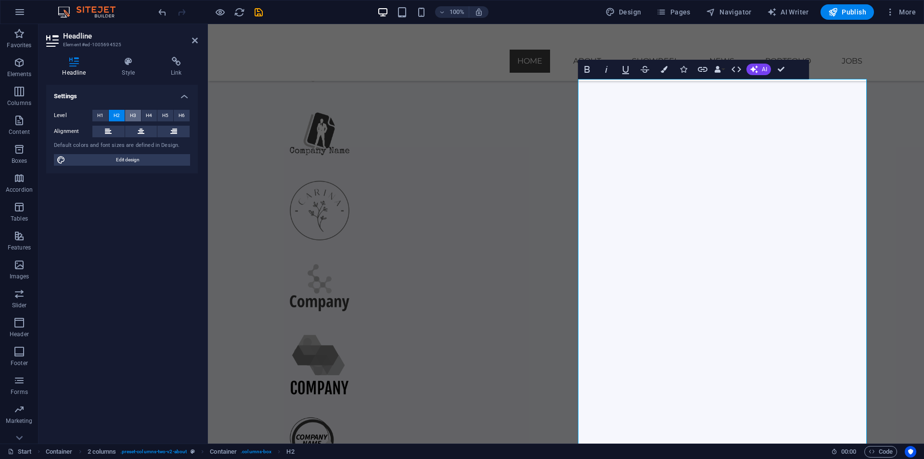
click at [133, 114] on span "H3" at bounding box center [133, 116] width 6 height 12
click at [147, 116] on span "H4" at bounding box center [149, 116] width 6 height 12
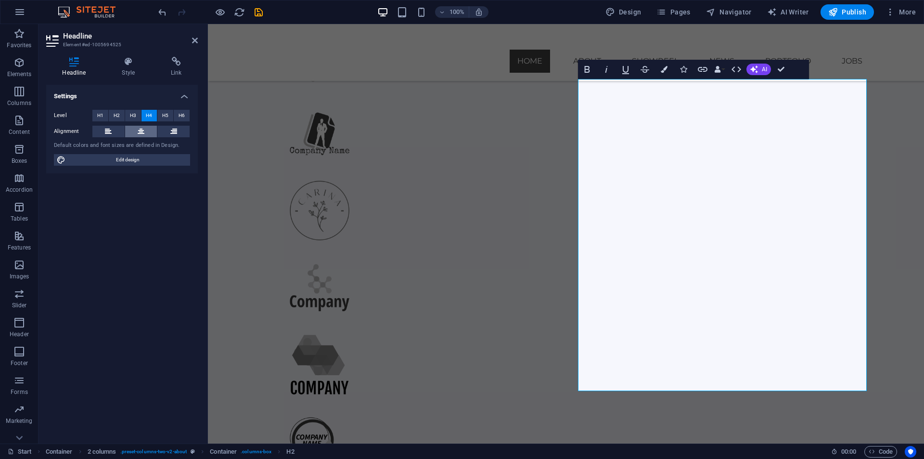
click at [143, 129] on icon at bounding box center [141, 132] width 7 height 12
click at [104, 128] on button at bounding box center [108, 132] width 32 height 12
click at [99, 158] on span "Edit design" at bounding box center [127, 160] width 119 height 12
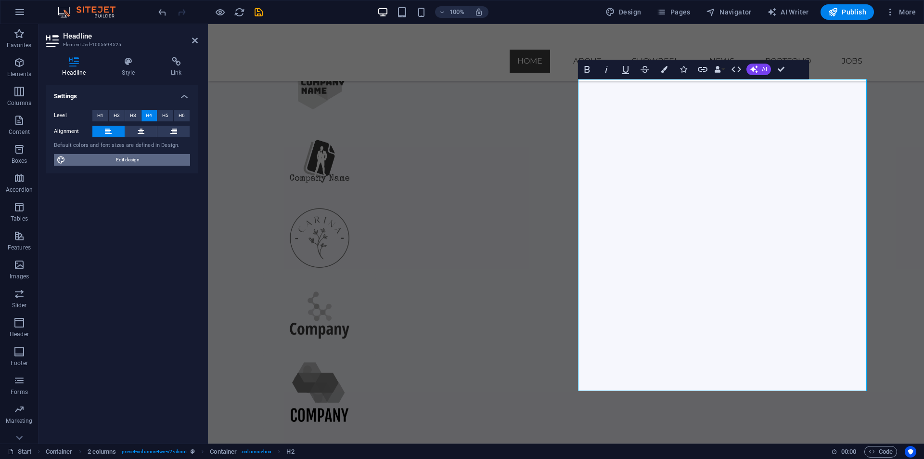
select select "px"
select select "300"
select select "px"
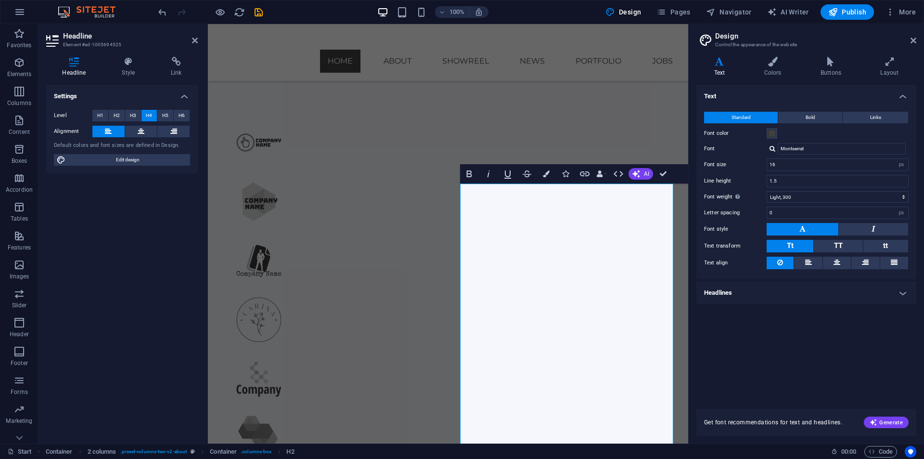
scroll to position [597, 0]
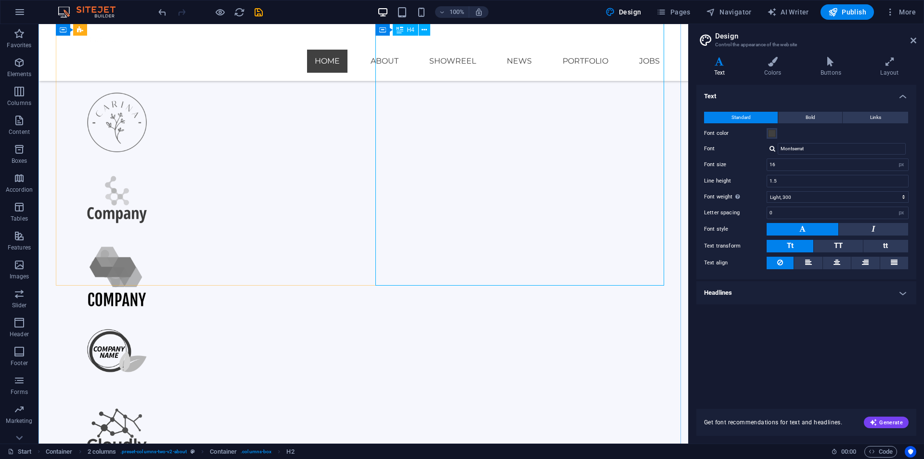
scroll to position [857, 0]
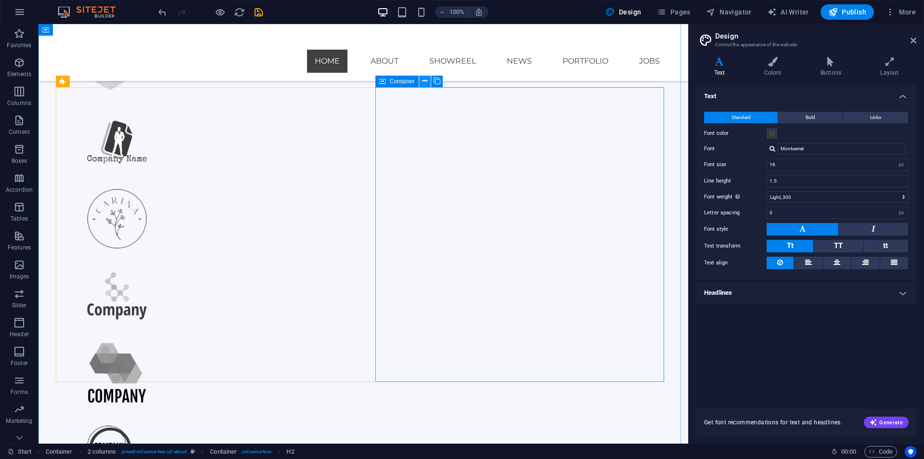
click at [422, 81] on icon at bounding box center [424, 81] width 5 height 10
click at [502, 353] on div "Text Standard Bold Links Font color Font Montserrat Font size 16 rem px Line he…" at bounding box center [807, 241] width 220 height 312
click at [502, 295] on h4 "Headlines" at bounding box center [807, 292] width 220 height 23
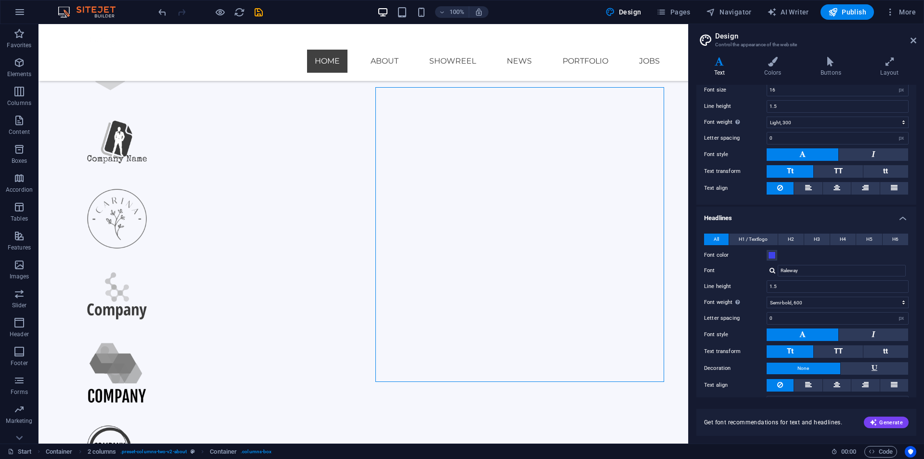
scroll to position [95, 0]
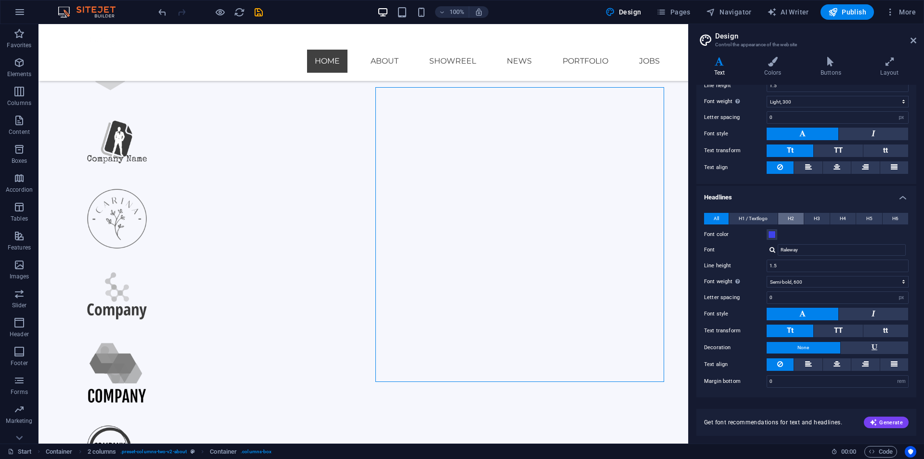
click at [502, 221] on span "H2" at bounding box center [791, 219] width 6 height 12
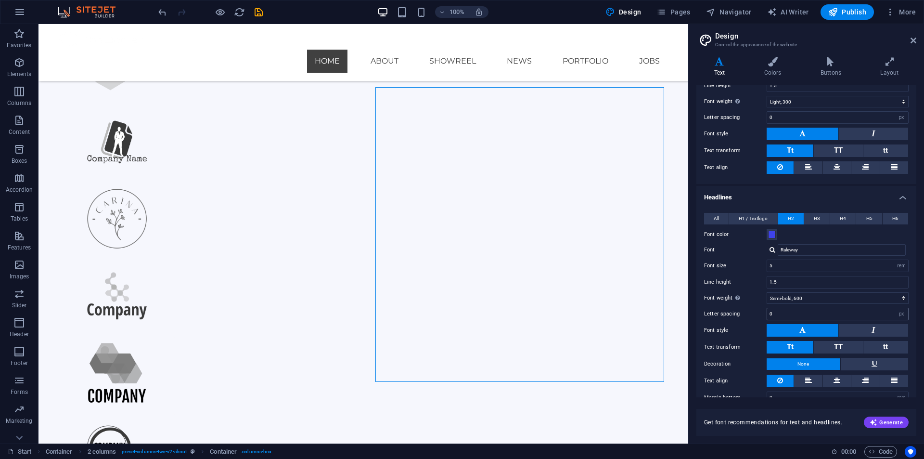
scroll to position [112, 0]
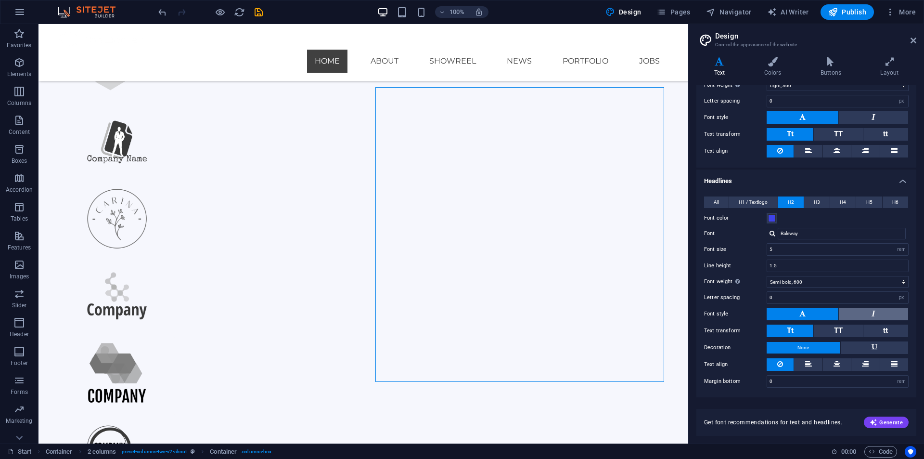
click at [502, 311] on button at bounding box center [873, 314] width 69 height 13
click at [502, 312] on button at bounding box center [803, 314] width 72 height 13
click at [502, 327] on button "TT" at bounding box center [838, 330] width 49 height 13
click at [502, 199] on span "H1 / Textlogo" at bounding box center [753, 202] width 29 height 12
click at [502, 198] on span "All" at bounding box center [716, 202] width 5 height 12
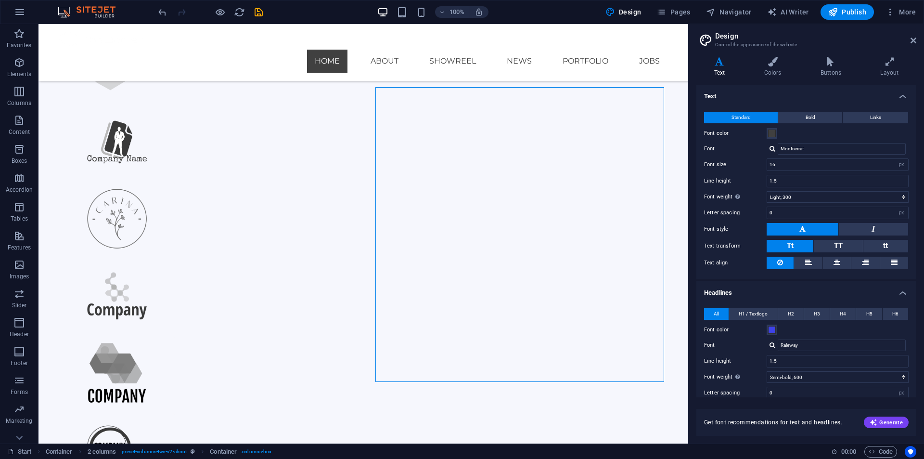
scroll to position [95, 0]
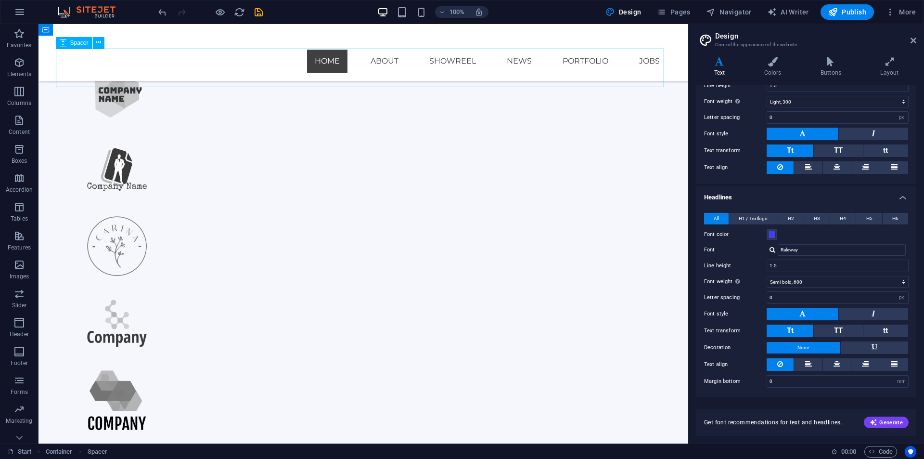
select select "px"
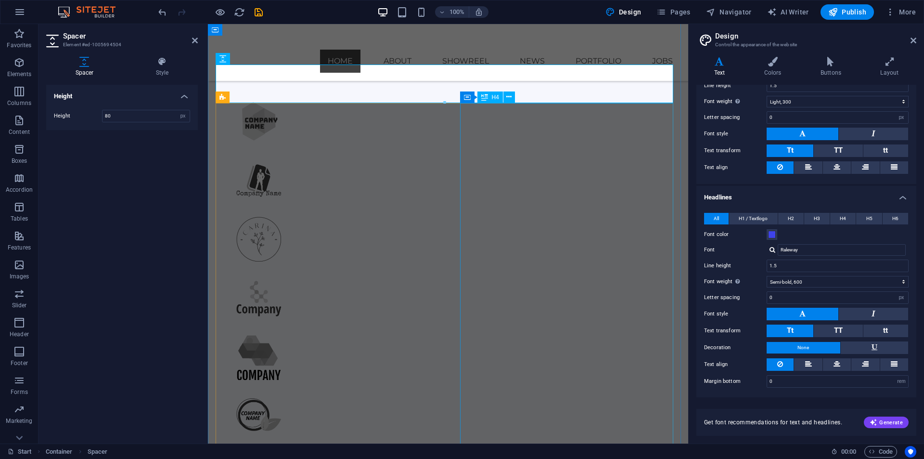
scroll to position [734, 0]
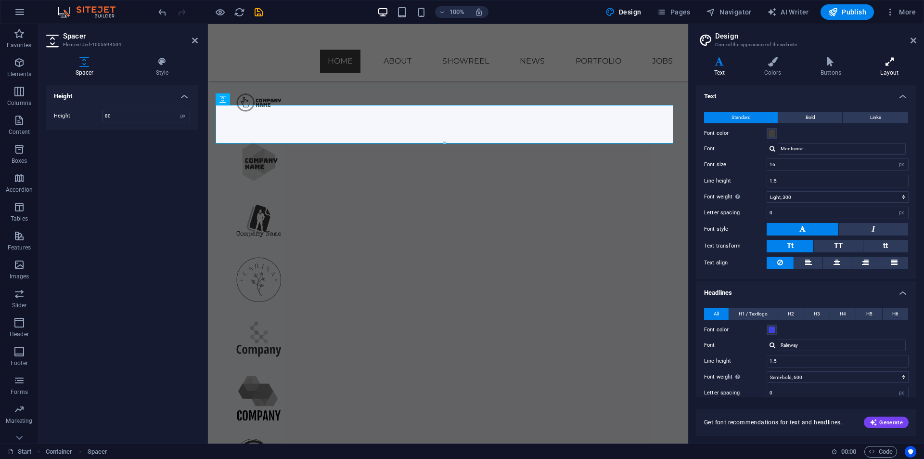
click at [502, 65] on icon at bounding box center [889, 62] width 53 height 10
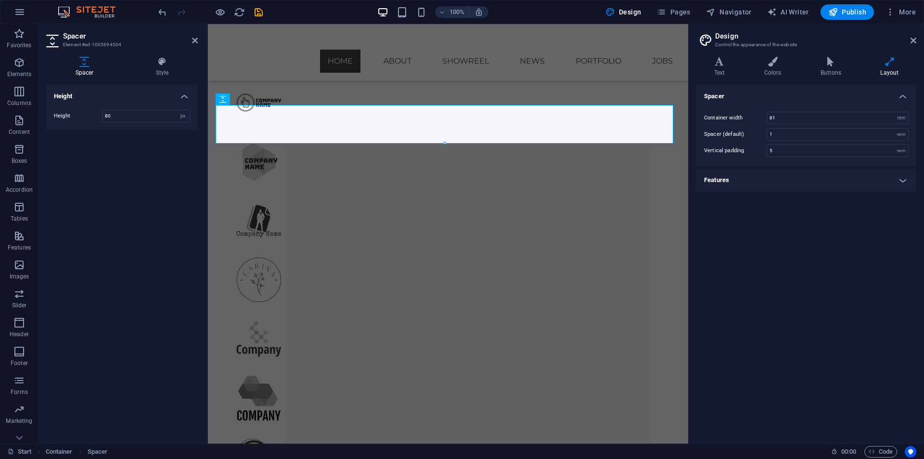
click at [502, 65] on icon at bounding box center [889, 62] width 53 height 10
click at [502, 71] on h4 "Text" at bounding box center [722, 67] width 50 height 20
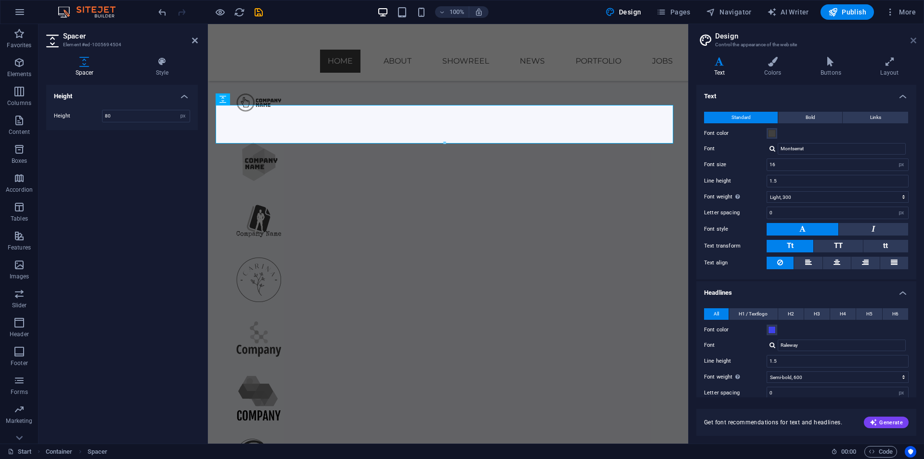
click at [502, 43] on icon at bounding box center [914, 41] width 6 height 8
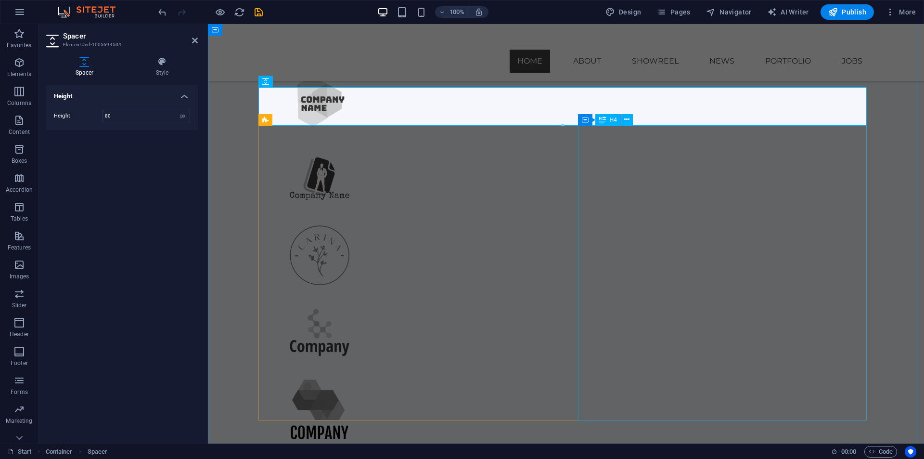
scroll to position [628, 0]
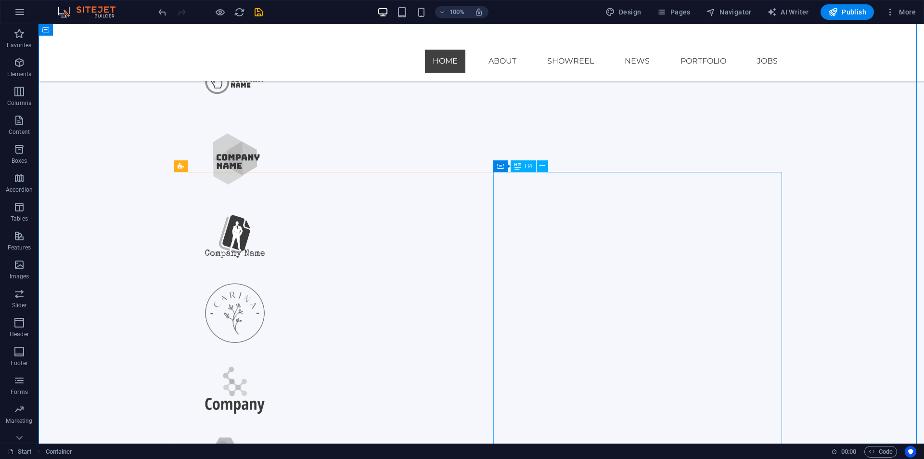
scroll to position [773, 0]
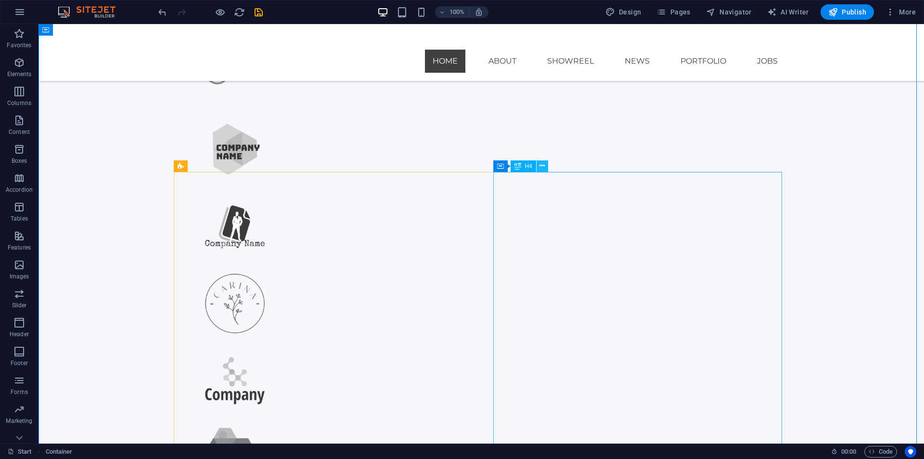
click at [502, 167] on icon at bounding box center [542, 166] width 5 height 10
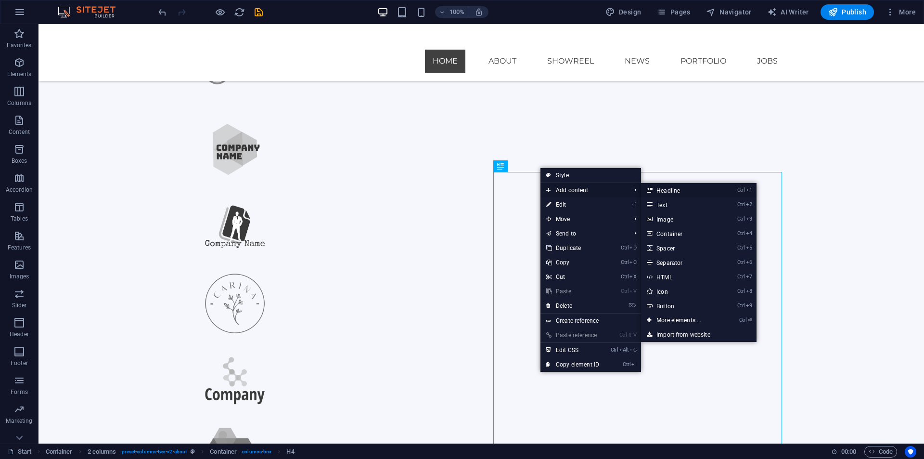
click at [502, 189] on link "Ctrl 1 Headline" at bounding box center [680, 190] width 79 height 14
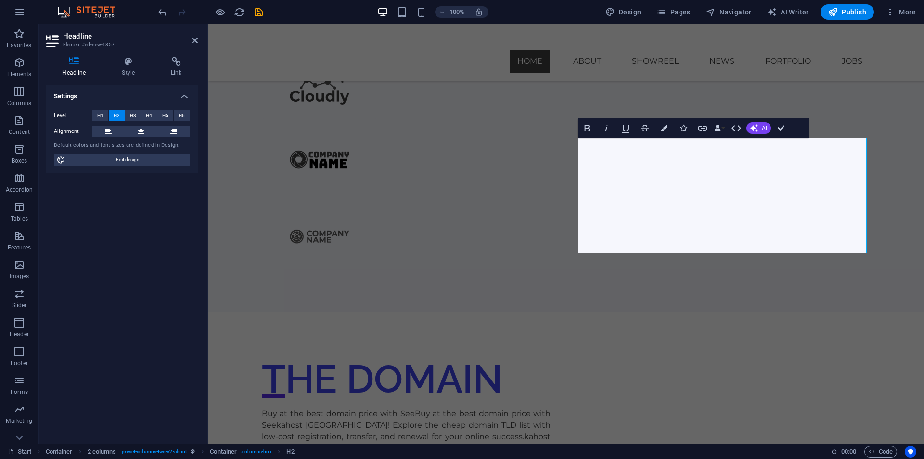
scroll to position [1109, 0]
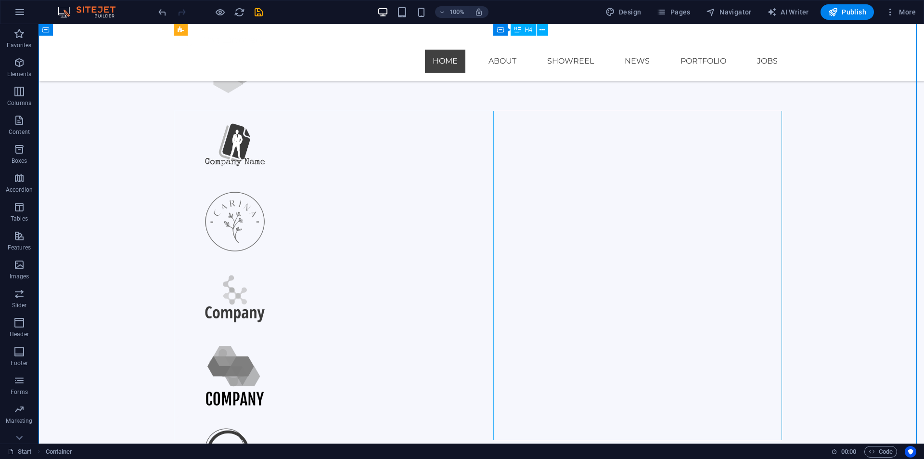
scroll to position [743, 0]
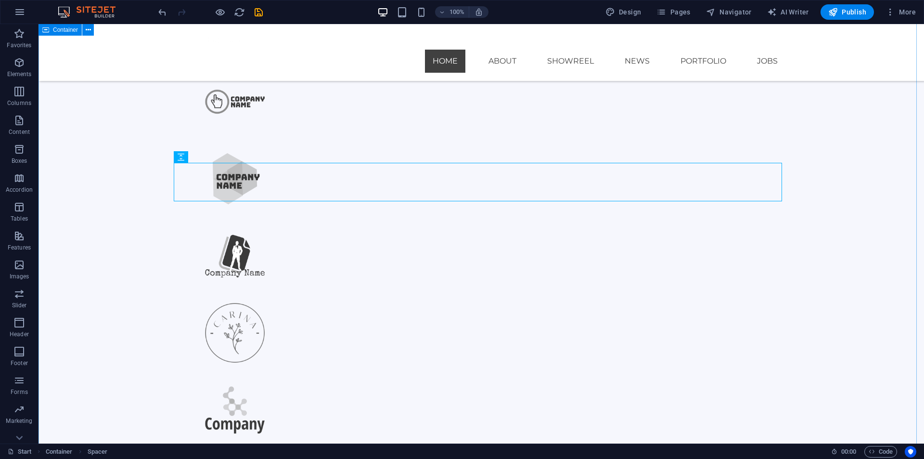
click at [502, 195] on span "Container" at bounding box center [520, 196] width 25 height 6
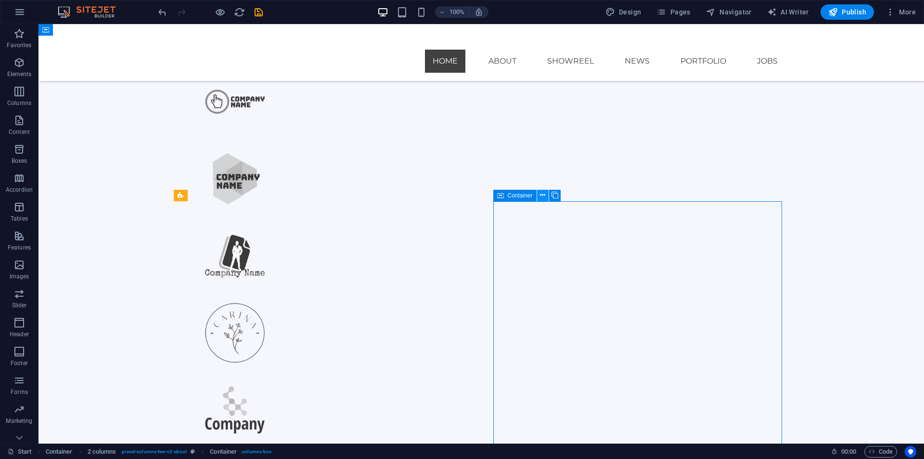
click at [502, 195] on button at bounding box center [543, 196] width 12 height 12
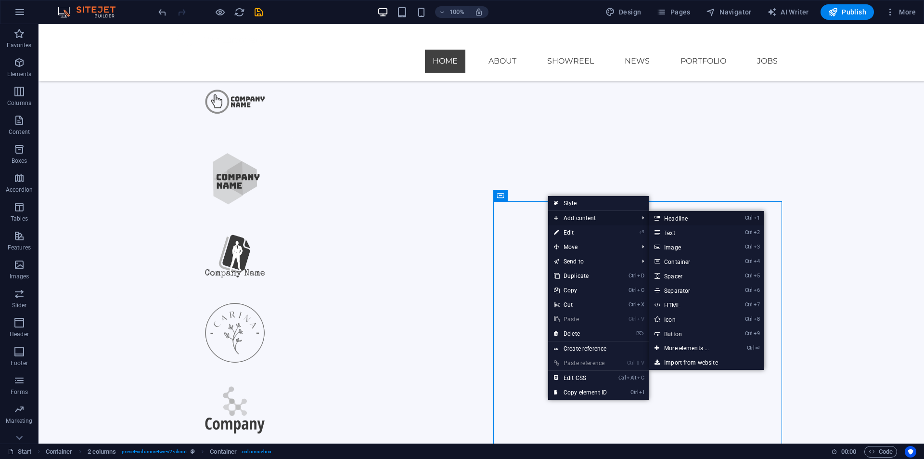
click at [502, 221] on link "Ctrl 1 Headline" at bounding box center [688, 218] width 79 height 14
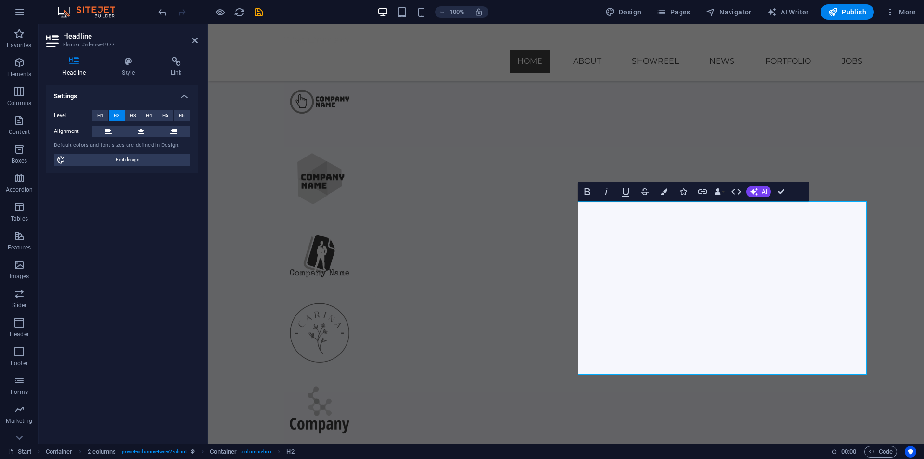
scroll to position [1110, 0]
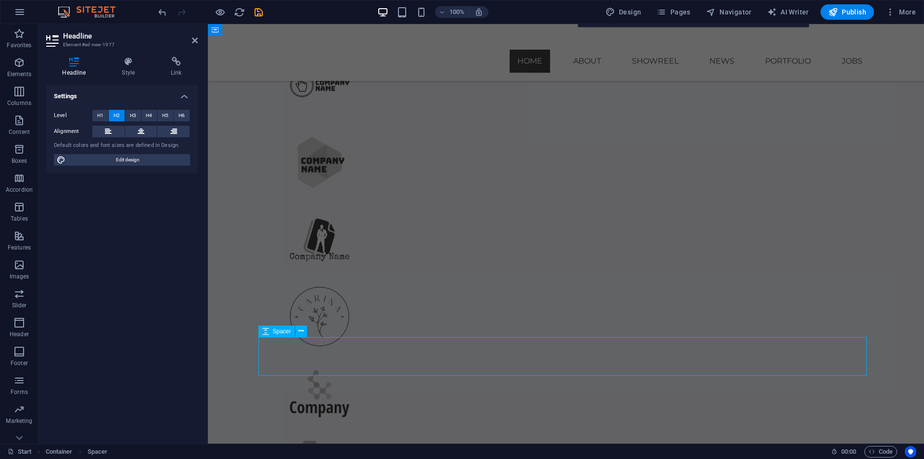
select select "px"
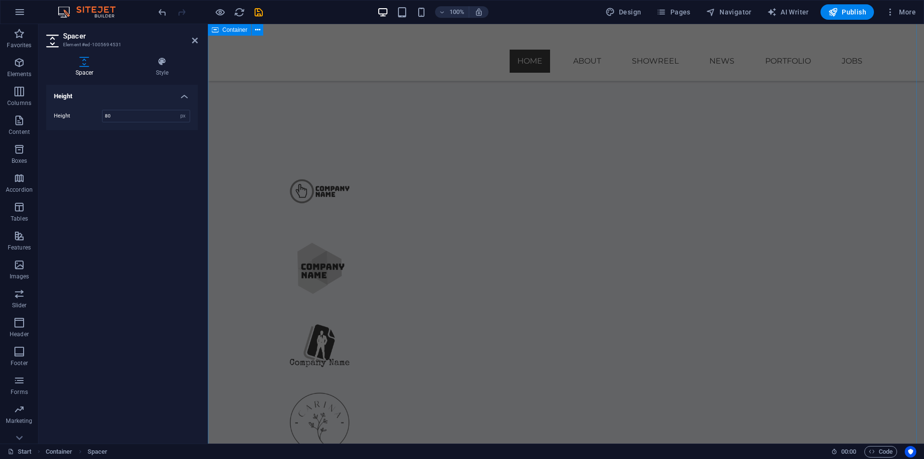
scroll to position [1233, 0]
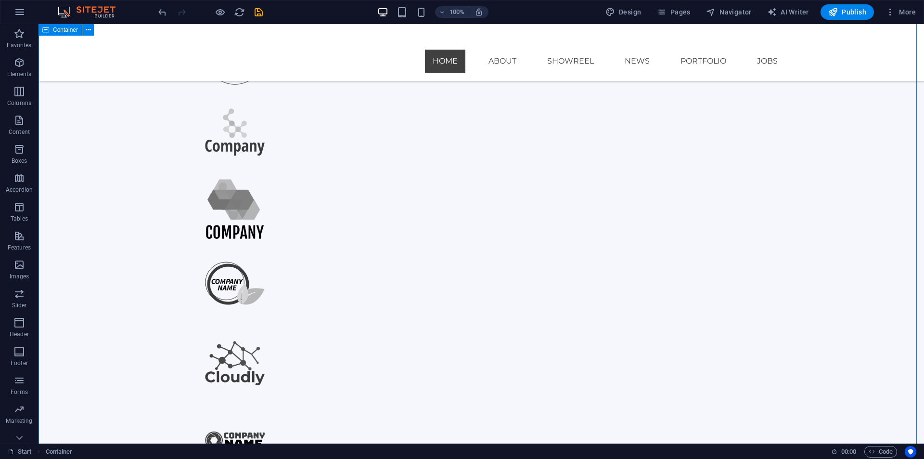
scroll to position [944, 0]
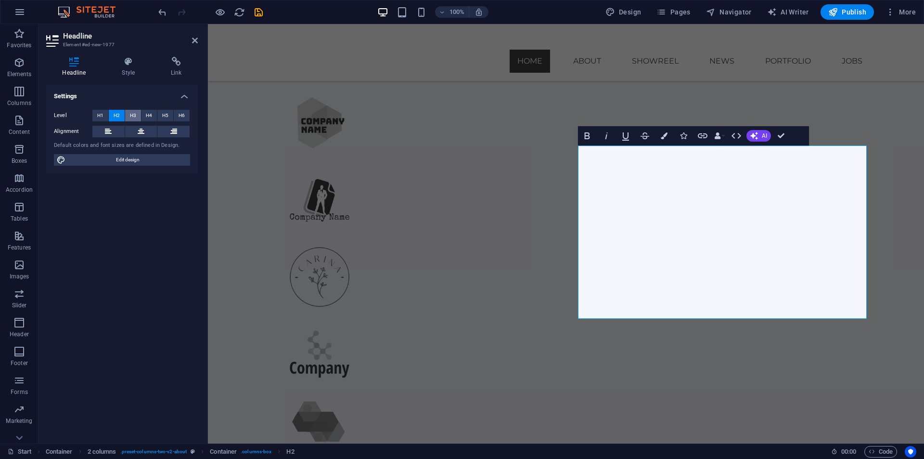
click at [135, 113] on span "H3" at bounding box center [133, 116] width 6 height 12
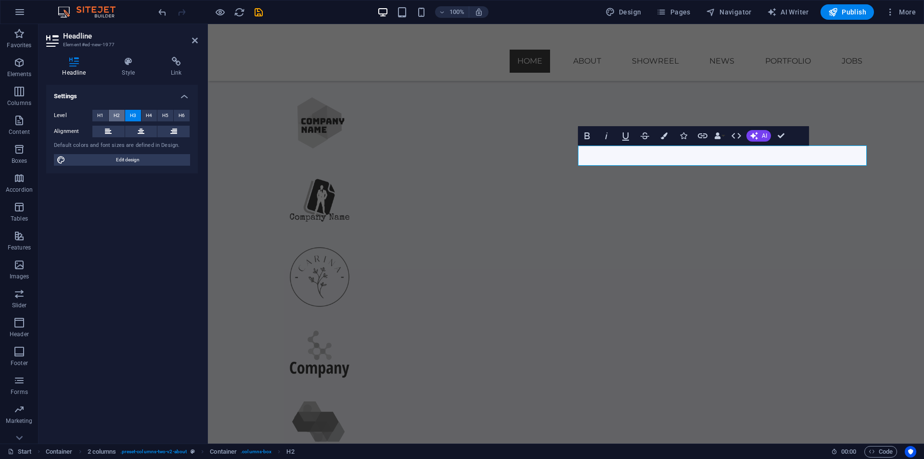
click at [119, 116] on span "H2" at bounding box center [117, 116] width 6 height 12
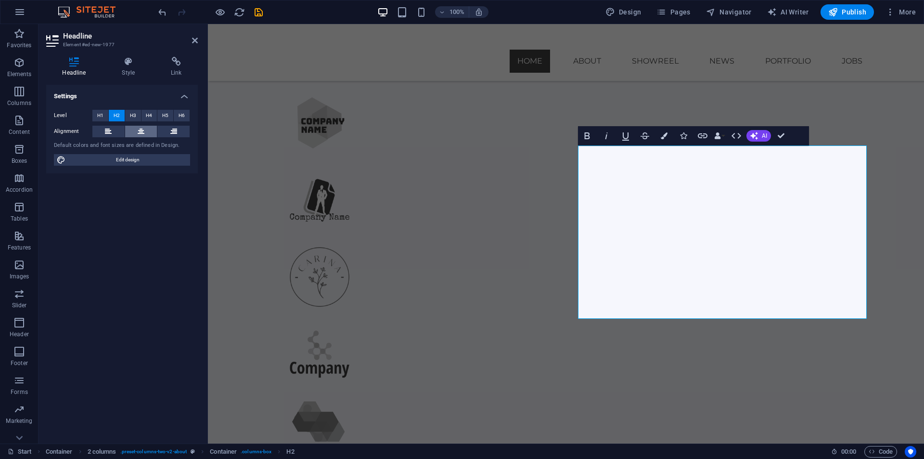
click at [142, 127] on icon at bounding box center [141, 132] width 7 height 12
click at [167, 130] on button at bounding box center [173, 132] width 32 height 12
click at [105, 134] on icon at bounding box center [108, 132] width 7 height 12
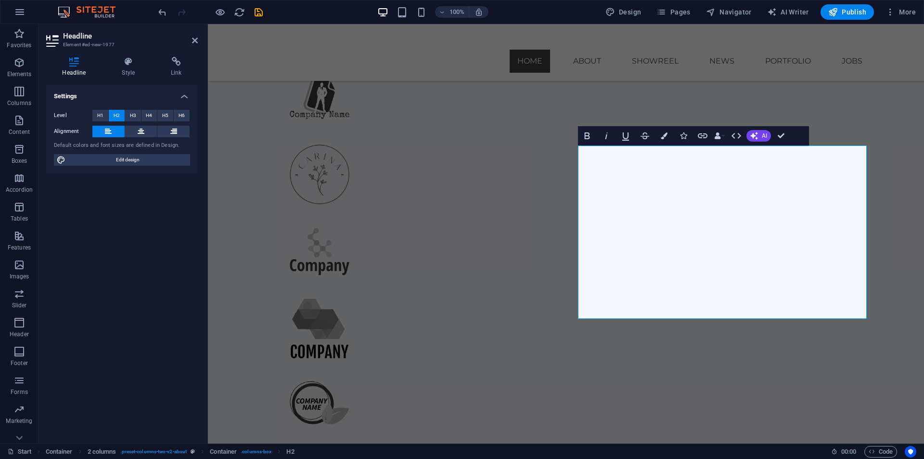
scroll to position [1167, 0]
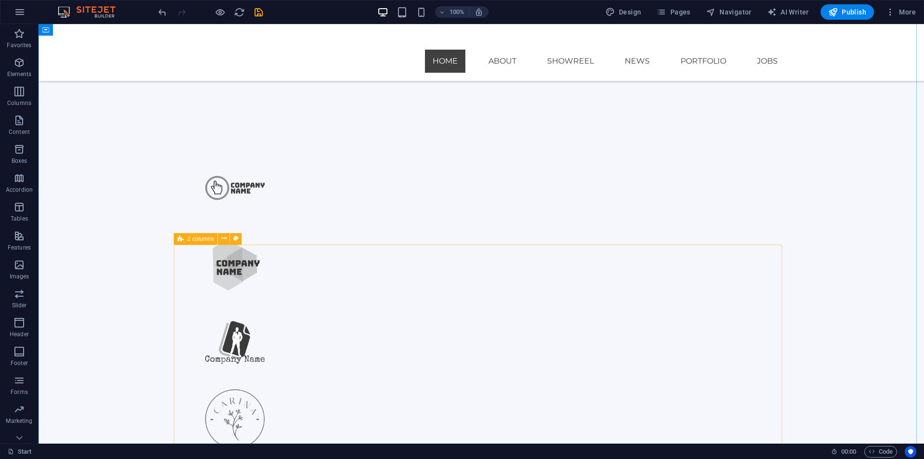
scroll to position [637, 0]
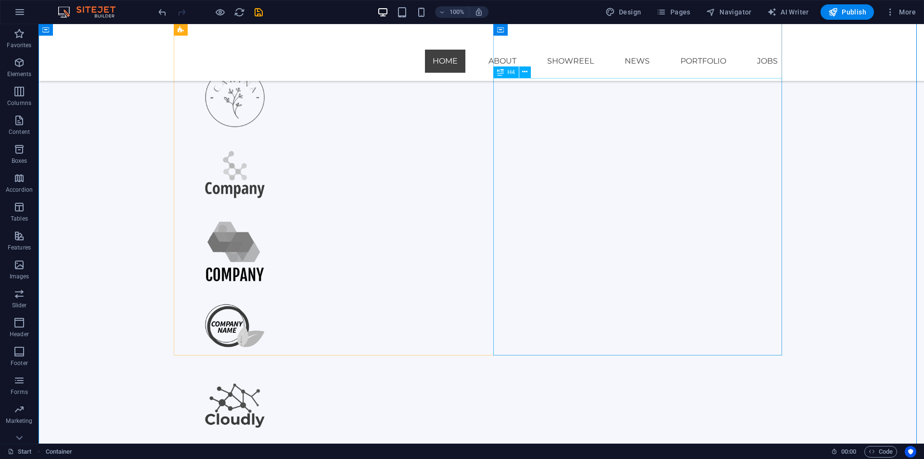
scroll to position [974, 0]
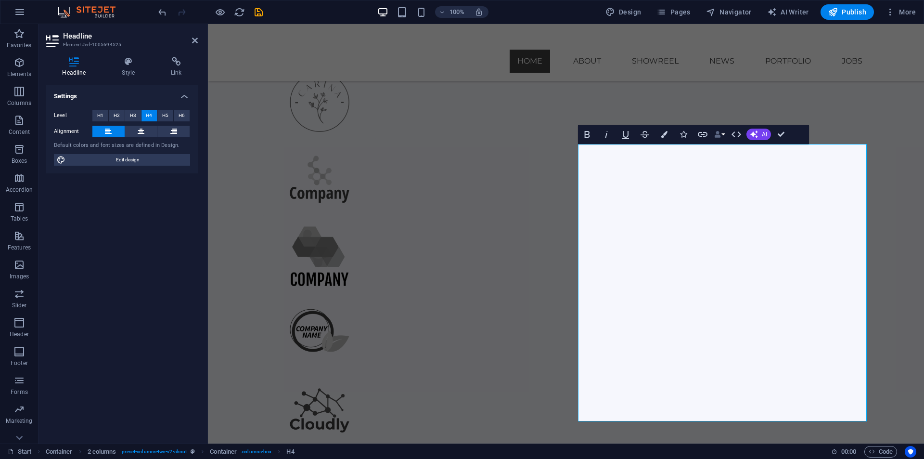
click at [502, 134] on button "Data Bindings" at bounding box center [719, 134] width 13 height 19
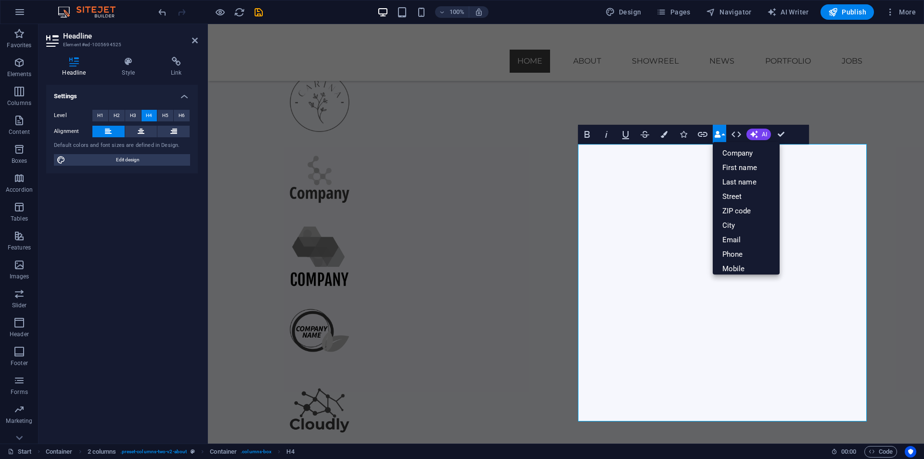
click at [502, 134] on button "Data Bindings" at bounding box center [719, 134] width 13 height 19
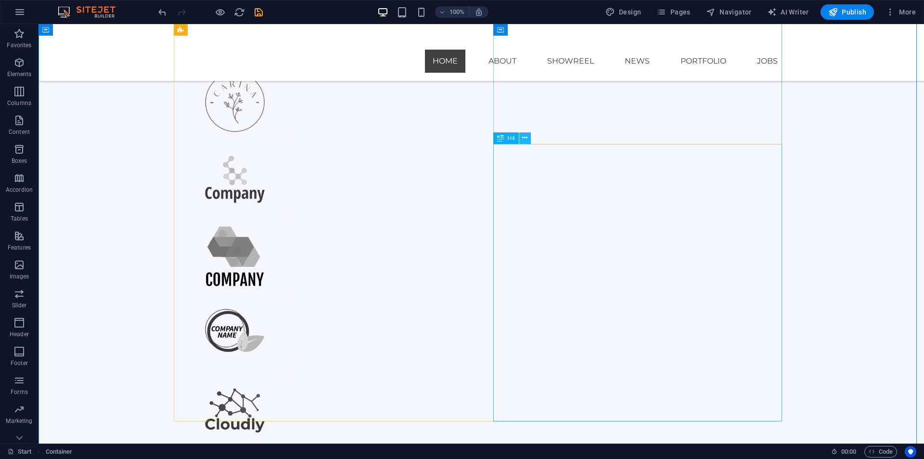
click at [502, 137] on icon at bounding box center [524, 138] width 5 height 10
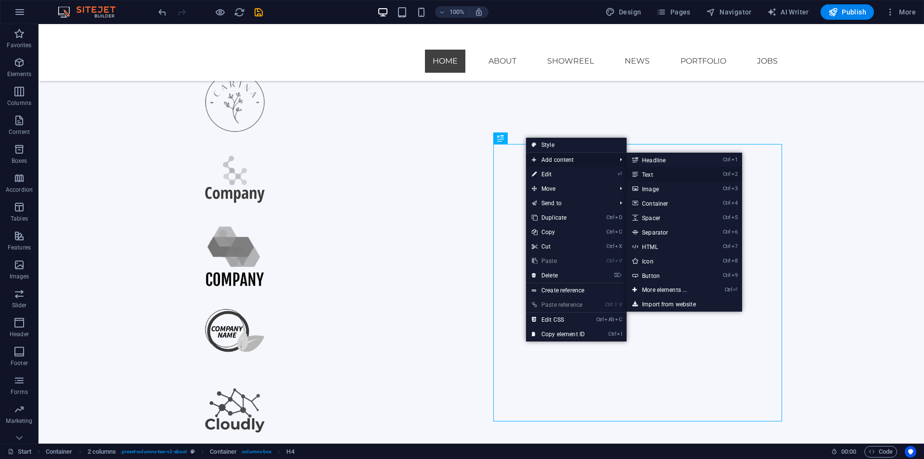
click at [502, 175] on link "Ctrl 2 Text" at bounding box center [666, 174] width 79 height 14
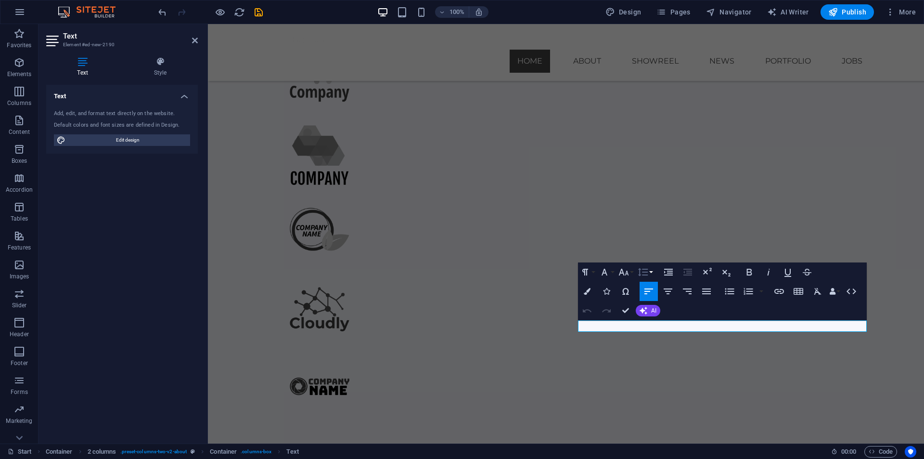
scroll to position [1076, 0]
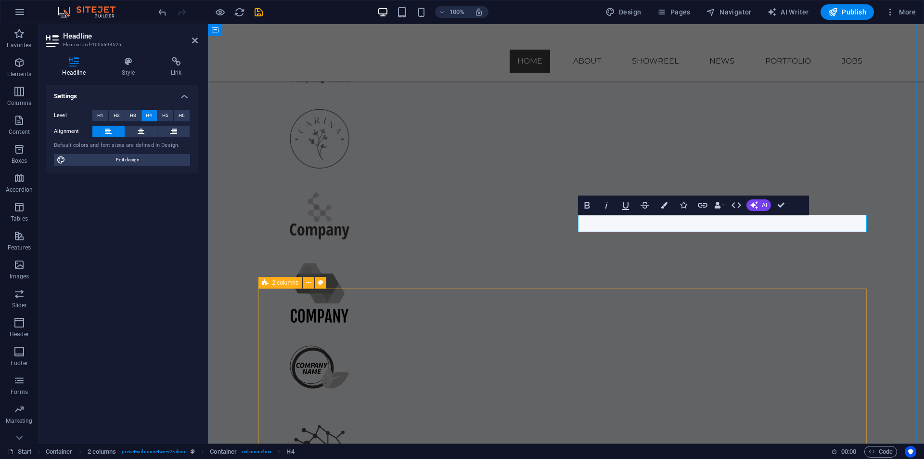
scroll to position [889, 0]
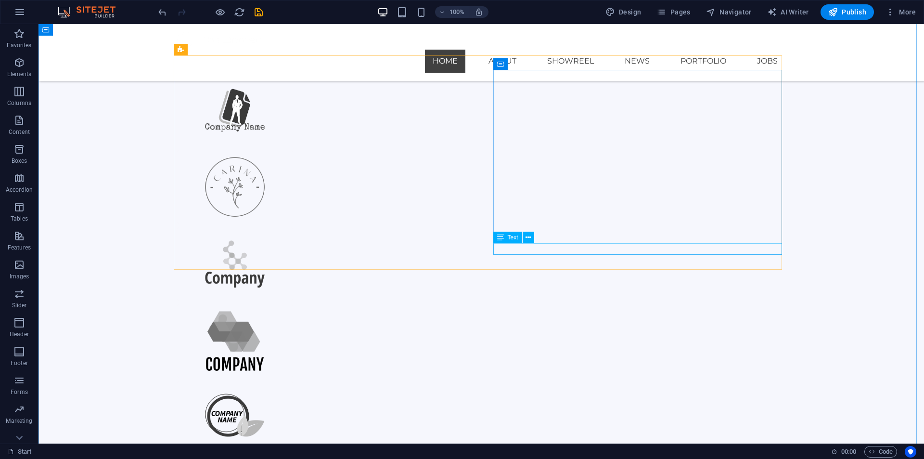
click at [502, 243] on div "Text" at bounding box center [507, 238] width 29 height 12
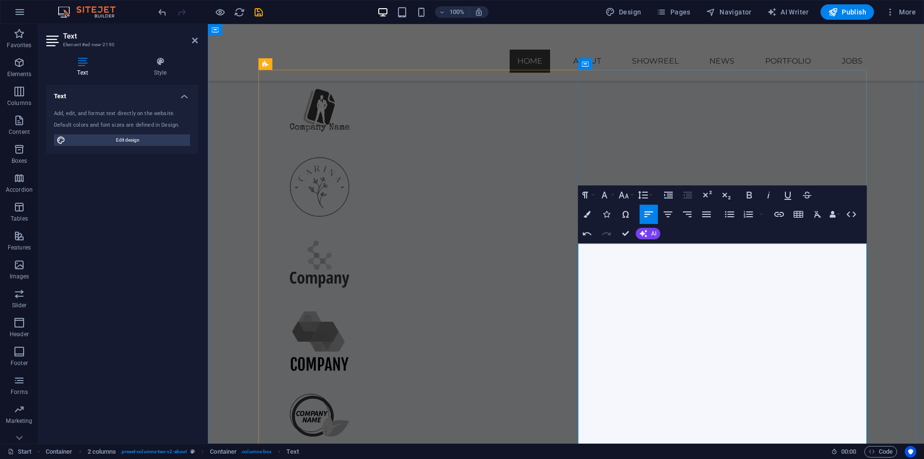
scroll to position [875, 0]
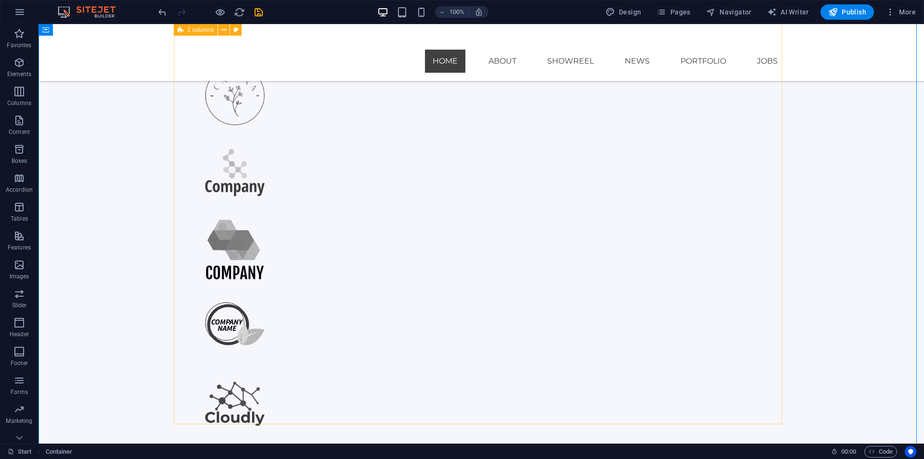
scroll to position [971, 0]
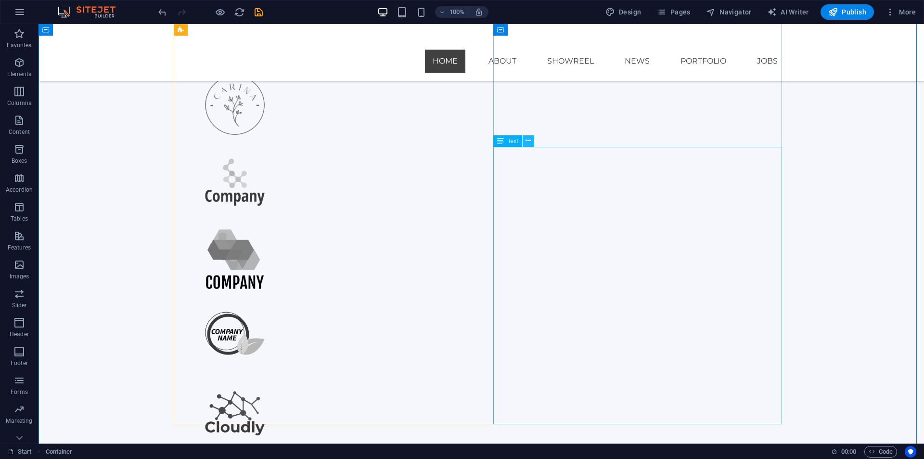
click at [502, 142] on icon at bounding box center [528, 141] width 5 height 10
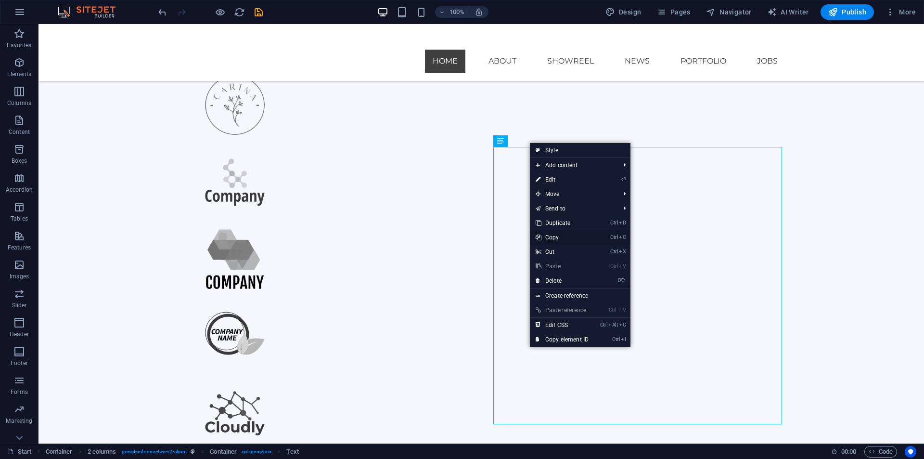
click at [502, 235] on link "Ctrl C Copy" at bounding box center [562, 237] width 65 height 14
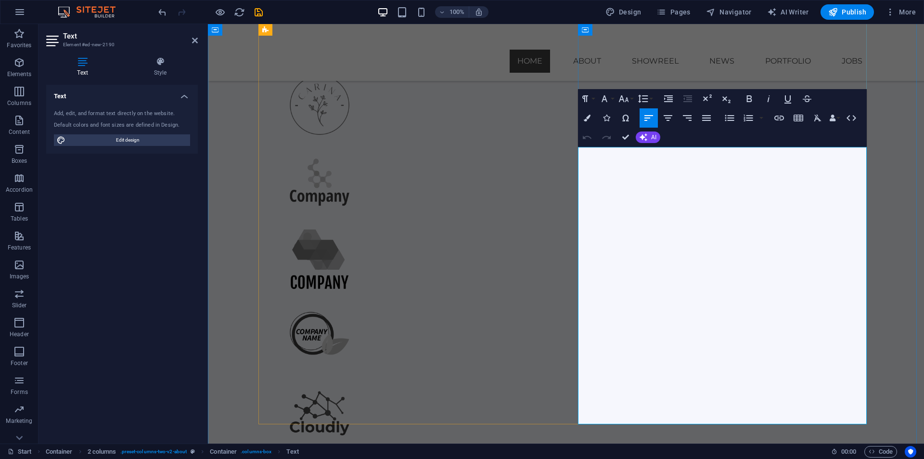
scroll to position [986, 0]
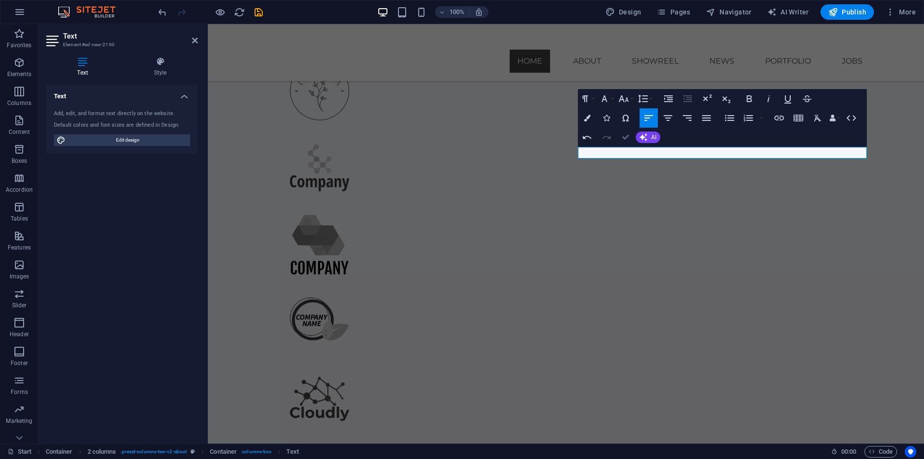
drag, startPoint x: 624, startPoint y: 138, endPoint x: 580, endPoint y: 144, distance: 45.1
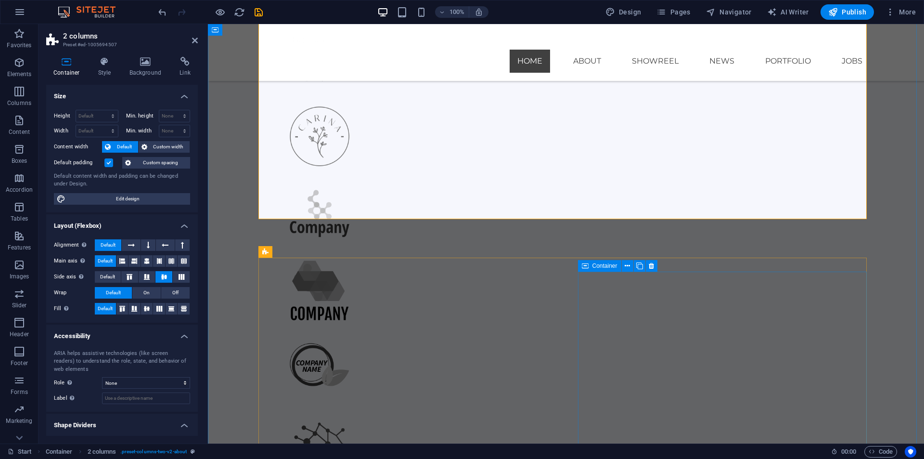
scroll to position [986, 0]
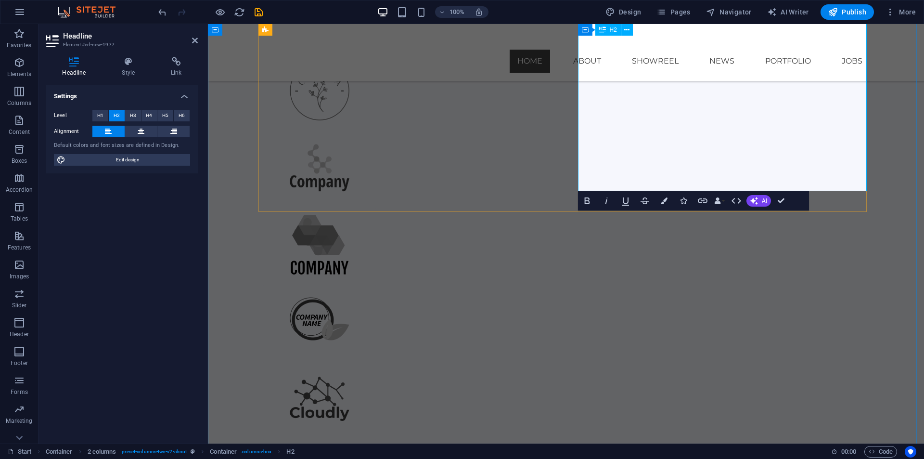
scroll to position [947, 0]
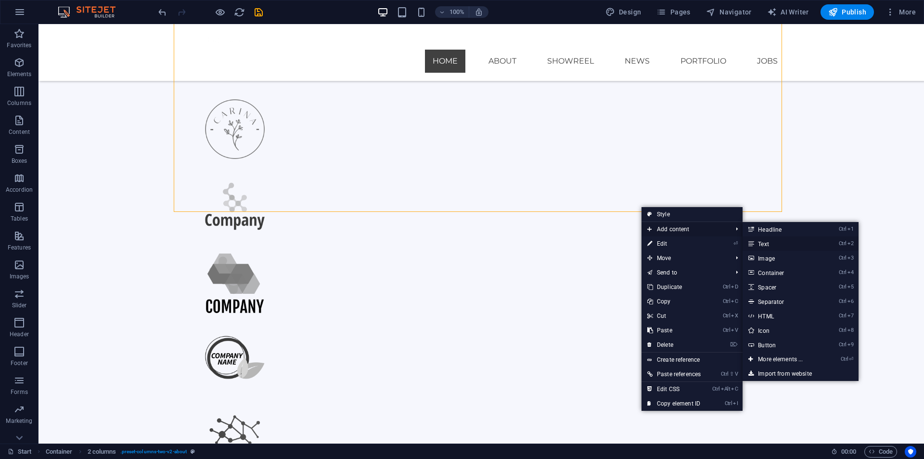
click at [502, 247] on icon at bounding box center [751, 243] width 5 height 14
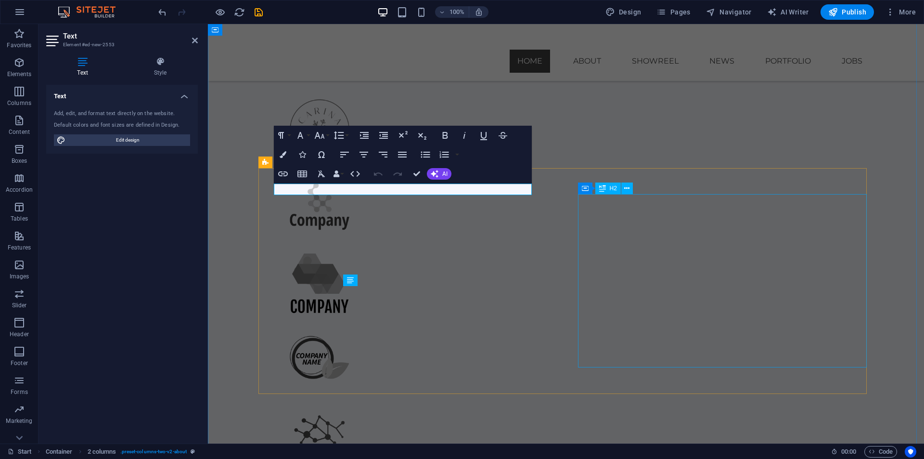
scroll to position [732, 0]
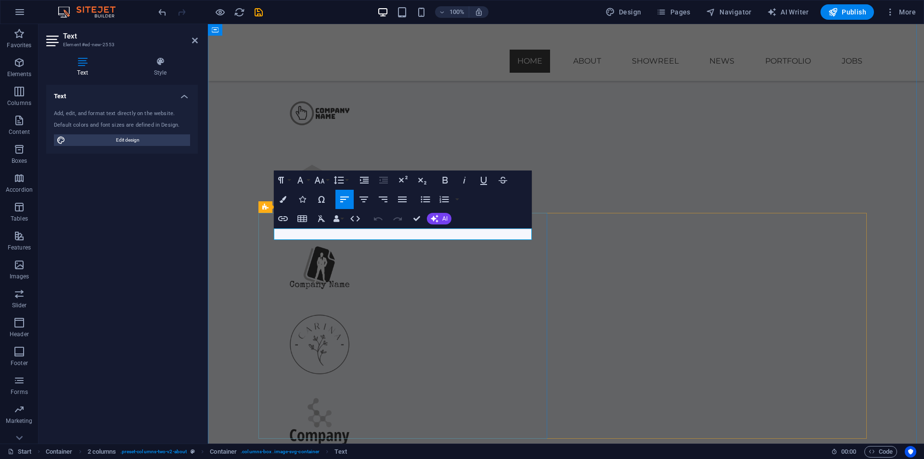
drag, startPoint x: 339, startPoint y: 231, endPoint x: 344, endPoint y: 242, distance: 12.3
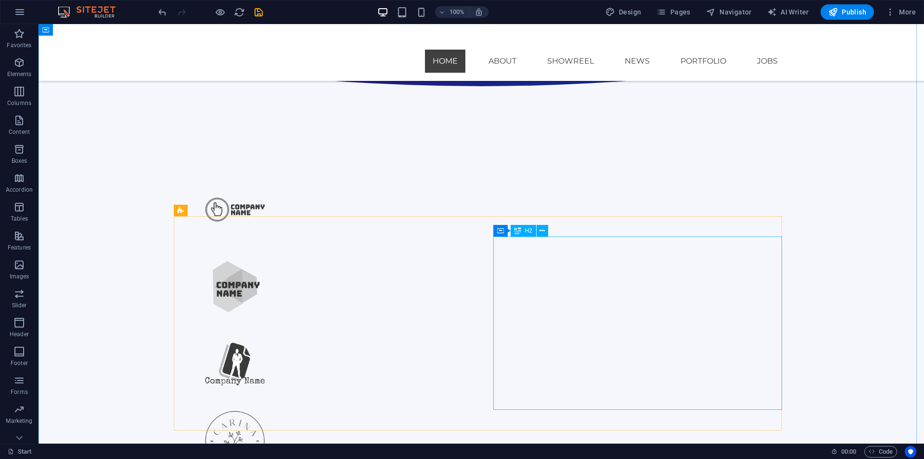
scroll to position [924, 0]
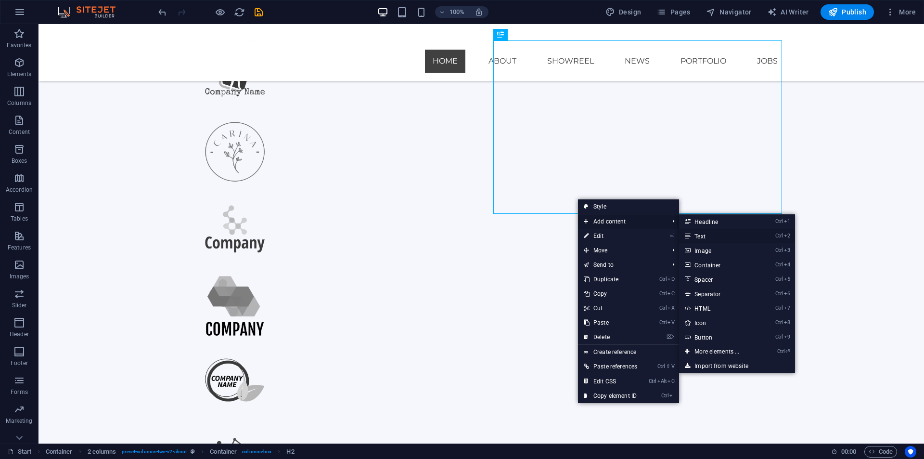
click at [502, 232] on link "Ctrl 2 Text" at bounding box center [718, 236] width 79 height 14
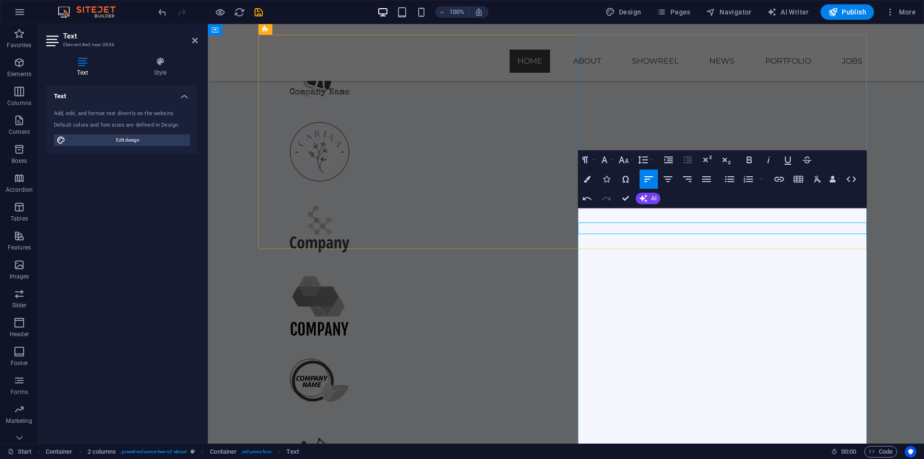
scroll to position [910, 0]
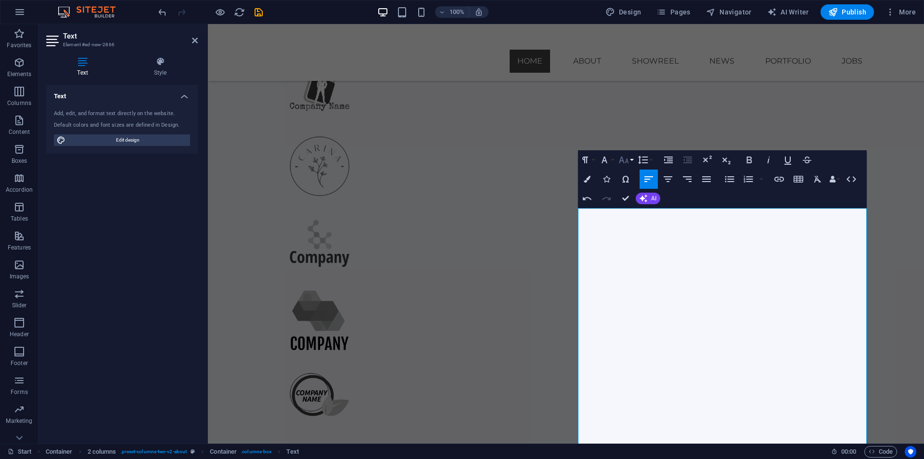
click at [502, 161] on icon "button" at bounding box center [624, 160] width 12 height 12
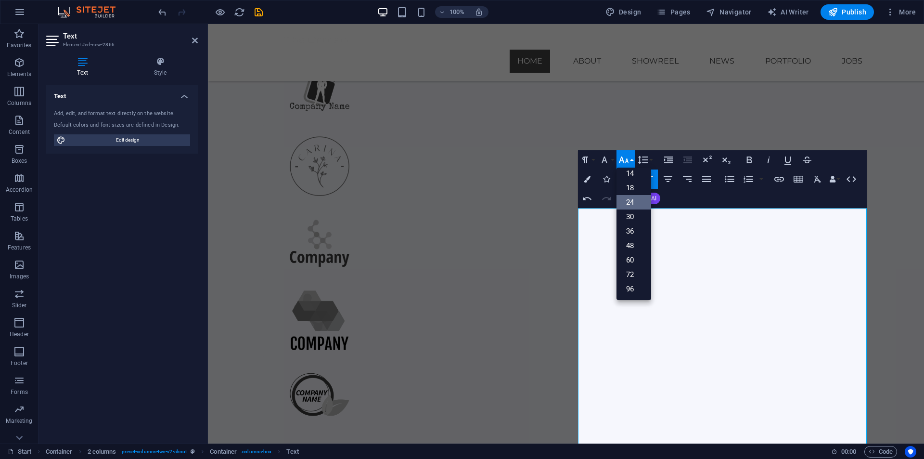
scroll to position [78, 0]
click at [502, 181] on link "18" at bounding box center [634, 188] width 35 height 14
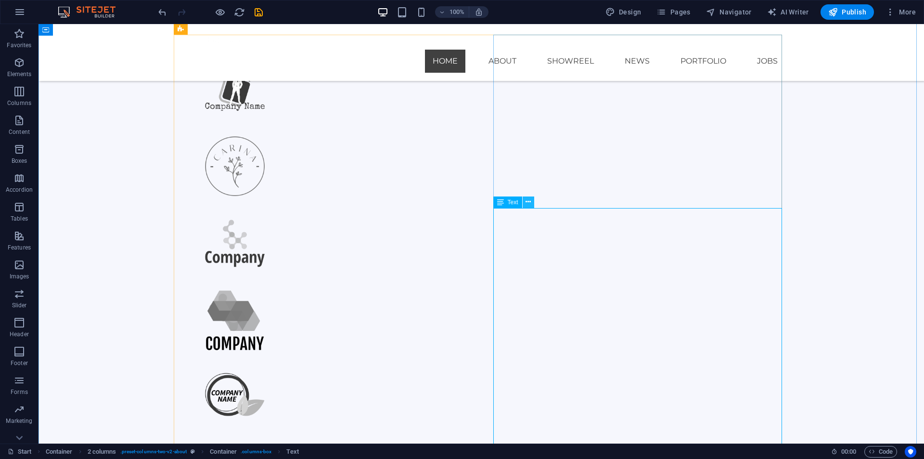
click at [502, 199] on icon at bounding box center [528, 202] width 5 height 10
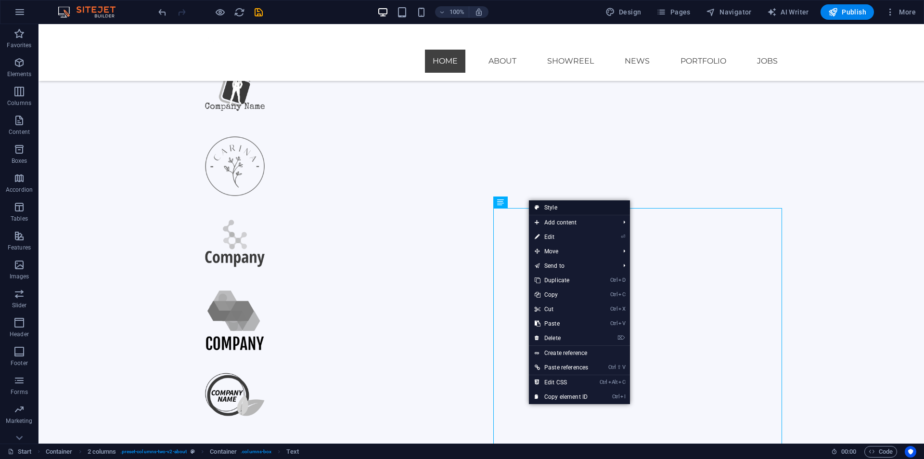
click at [502, 208] on link "Style" at bounding box center [579, 207] width 101 height 14
select select "rem"
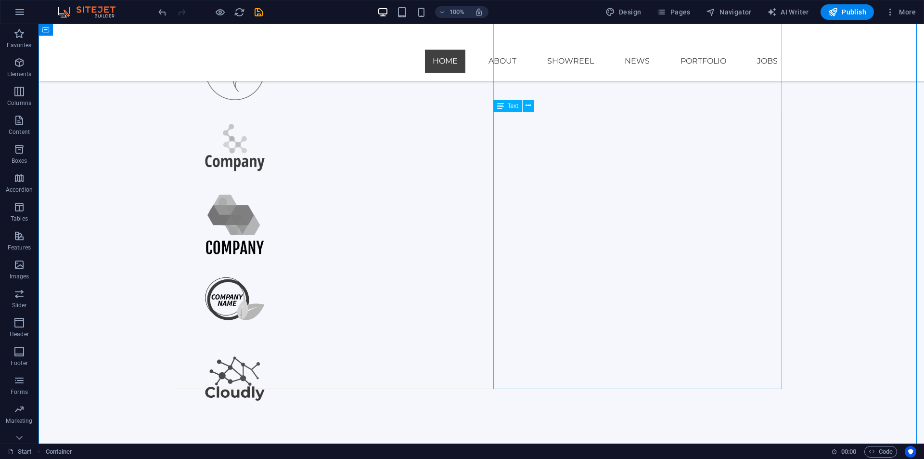
scroll to position [1006, 0]
click at [502, 104] on icon at bounding box center [528, 106] width 5 height 10
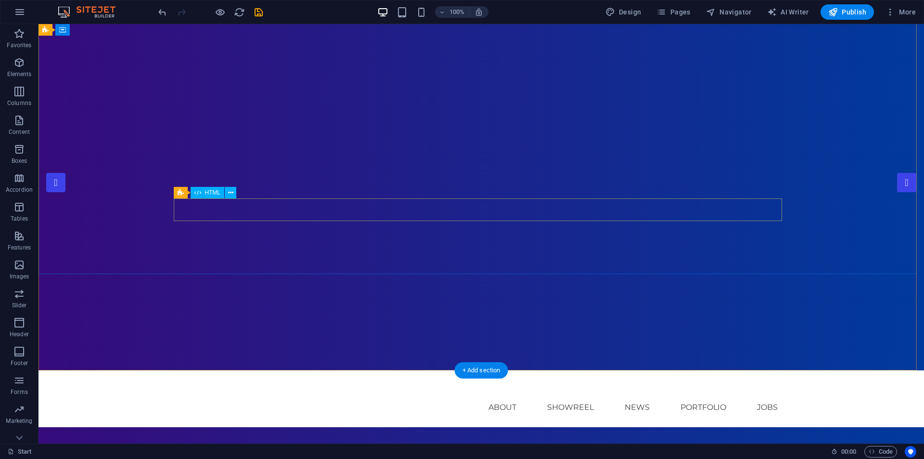
scroll to position [0, 0]
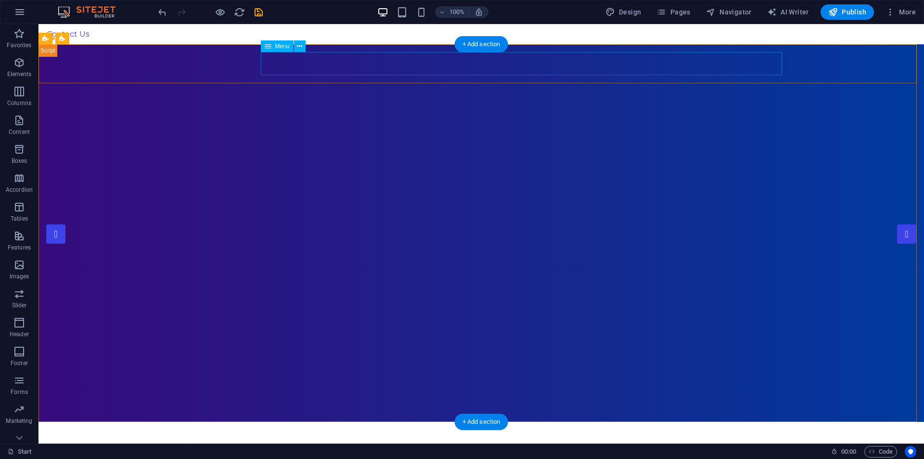
click at [315, 447] on nav "Home About Showreel News Portfolio jobs" at bounding box center [481, 458] width 609 height 23
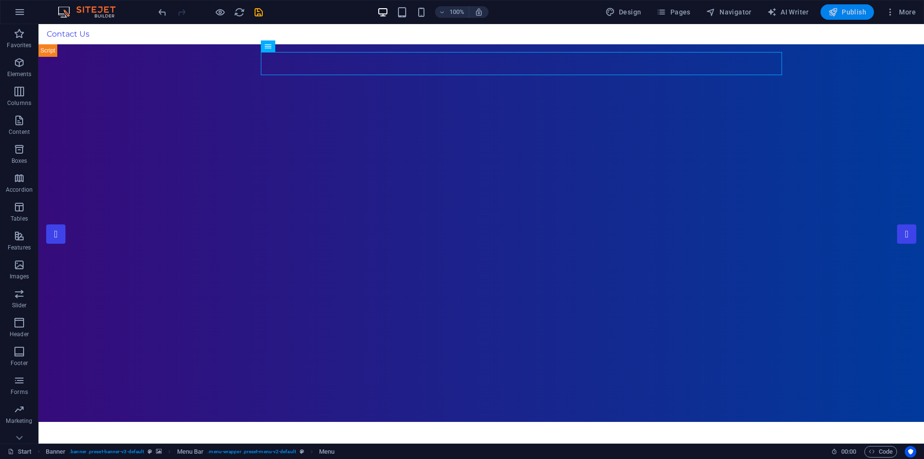
drag, startPoint x: 848, startPoint y: 16, endPoint x: 776, endPoint y: 13, distance: 71.8
click at [502, 16] on span "Publish" at bounding box center [848, 12] width 38 height 10
checkbox input "false"
click at [838, 17] on button "Publish" at bounding box center [847, 11] width 53 height 15
click at [887, 12] on icon "button" at bounding box center [891, 12] width 10 height 10
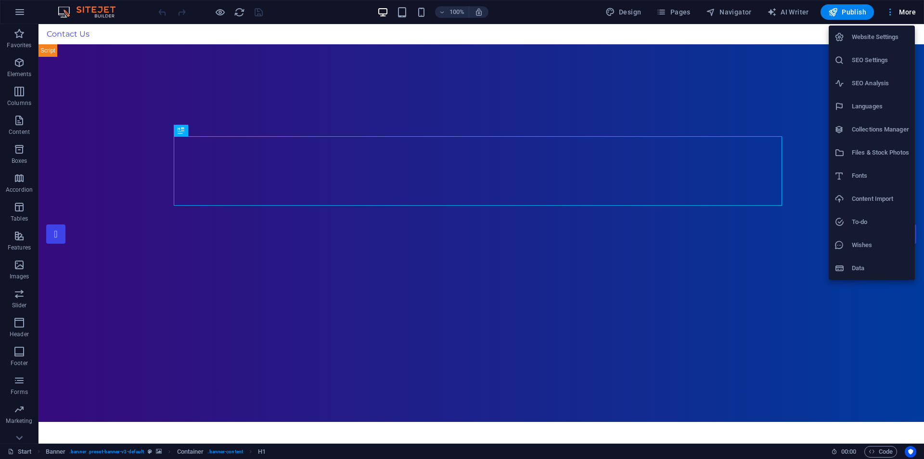
click at [887, 12] on div at bounding box center [462, 229] width 924 height 459
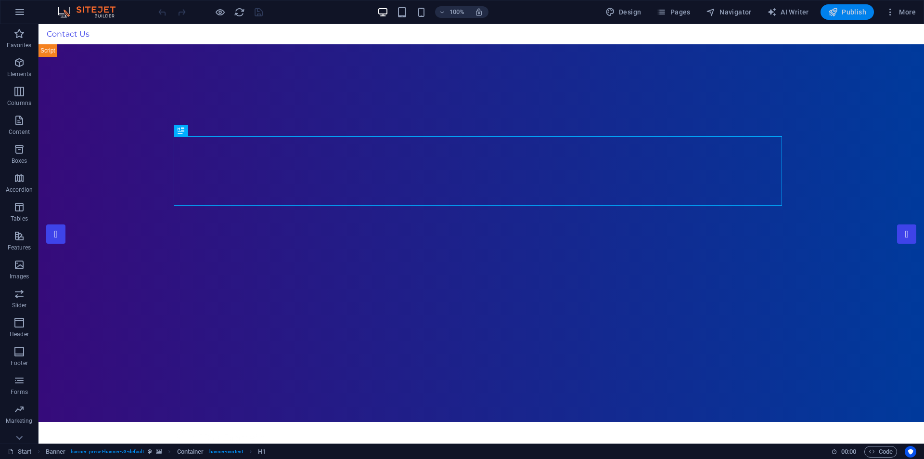
click at [842, 12] on span "Publish" at bounding box center [848, 12] width 38 height 10
click at [854, 10] on span "Publish" at bounding box center [848, 12] width 38 height 10
click at [892, 14] on icon "button" at bounding box center [891, 12] width 10 height 10
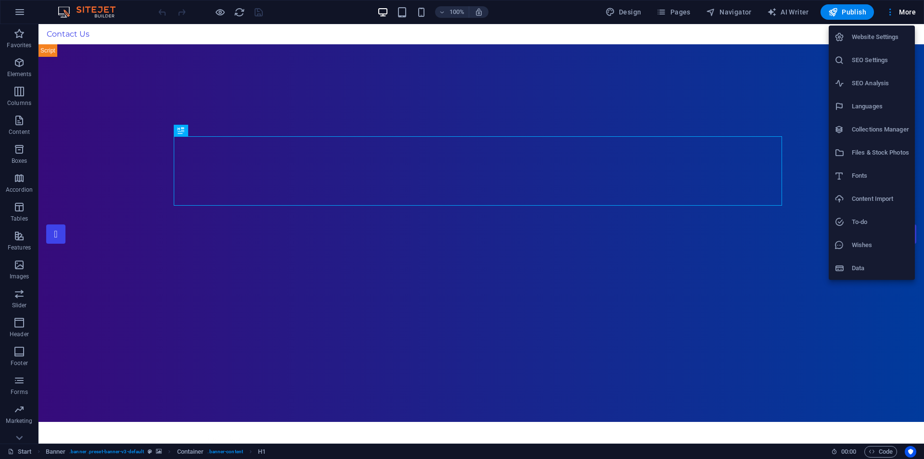
click at [799, 68] on div at bounding box center [462, 229] width 924 height 459
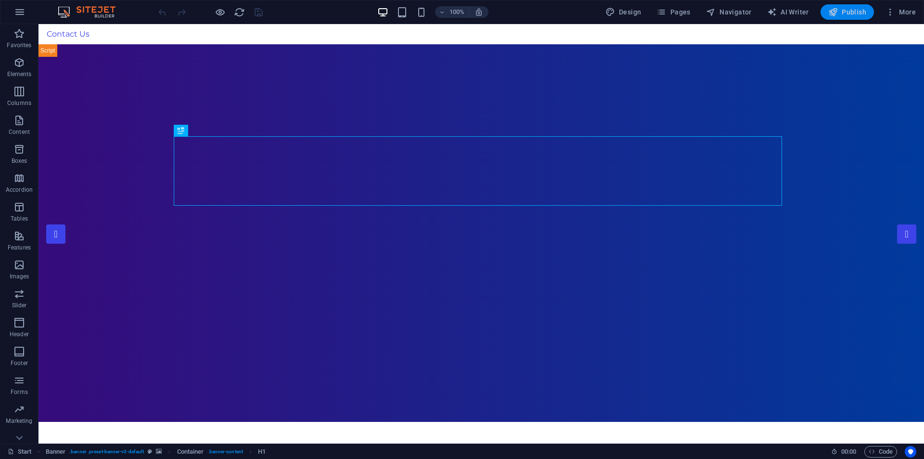
click at [829, 15] on button "Publish" at bounding box center [847, 11] width 53 height 15
